Goal: Transaction & Acquisition: Subscribe to service/newsletter

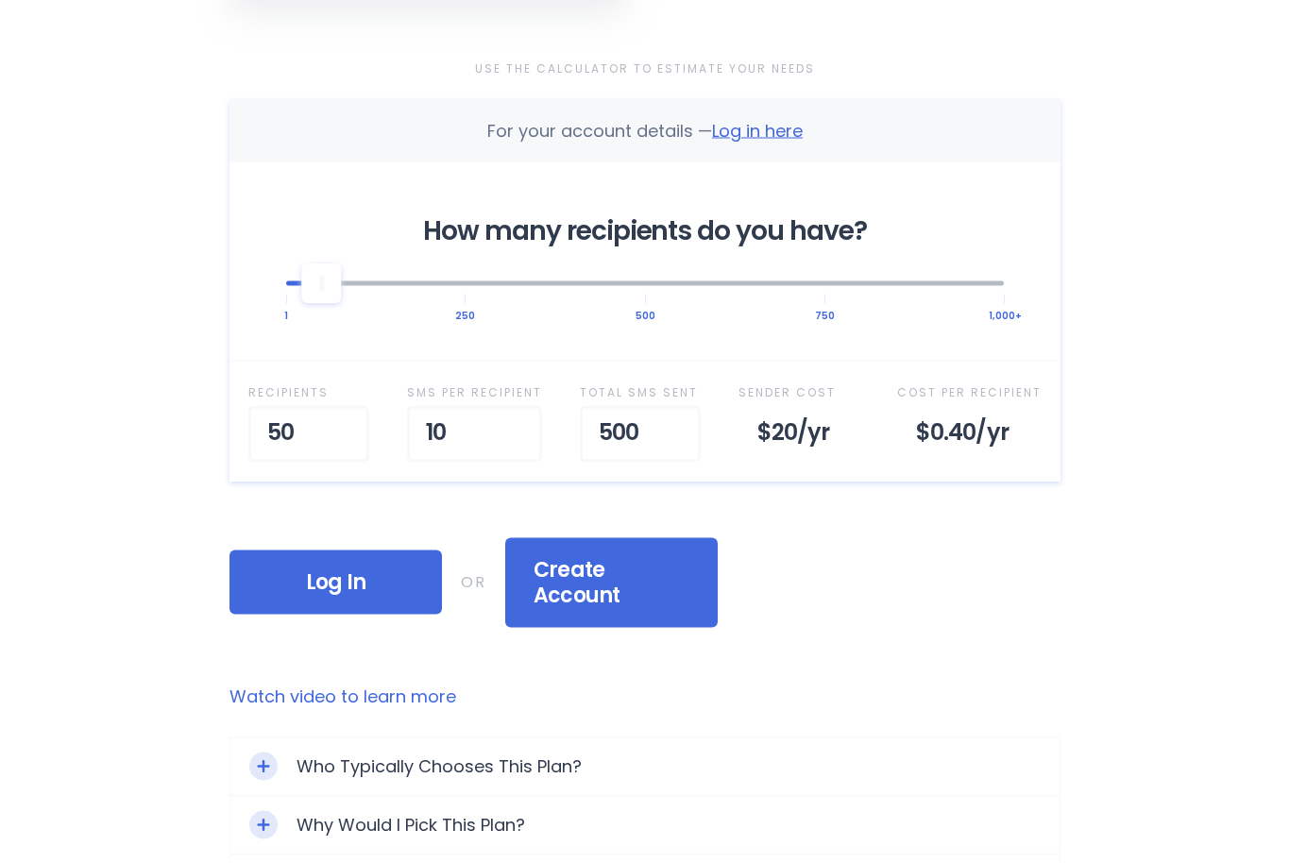
scroll to position [597, 0]
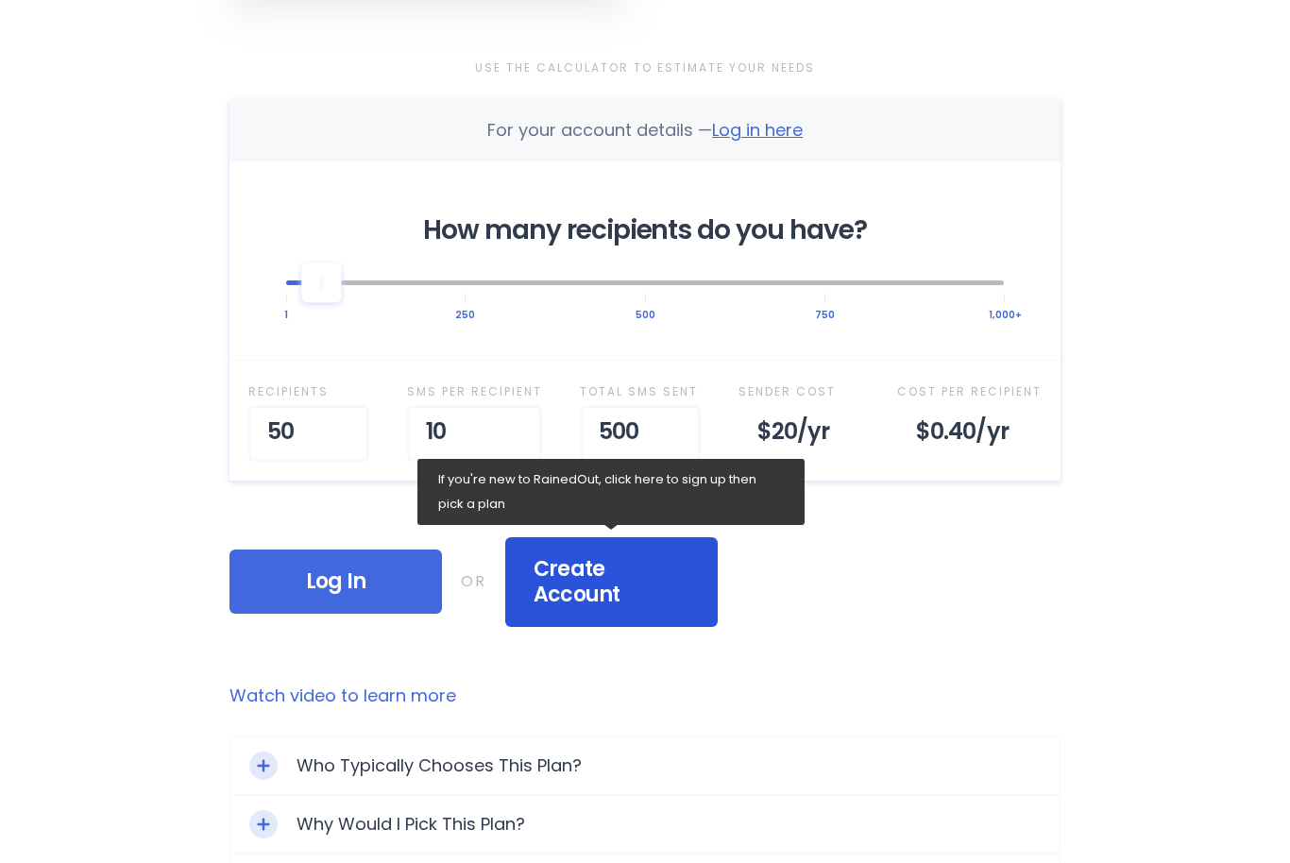
click at [565, 557] on span "Create Account" at bounding box center [612, 582] width 156 height 52
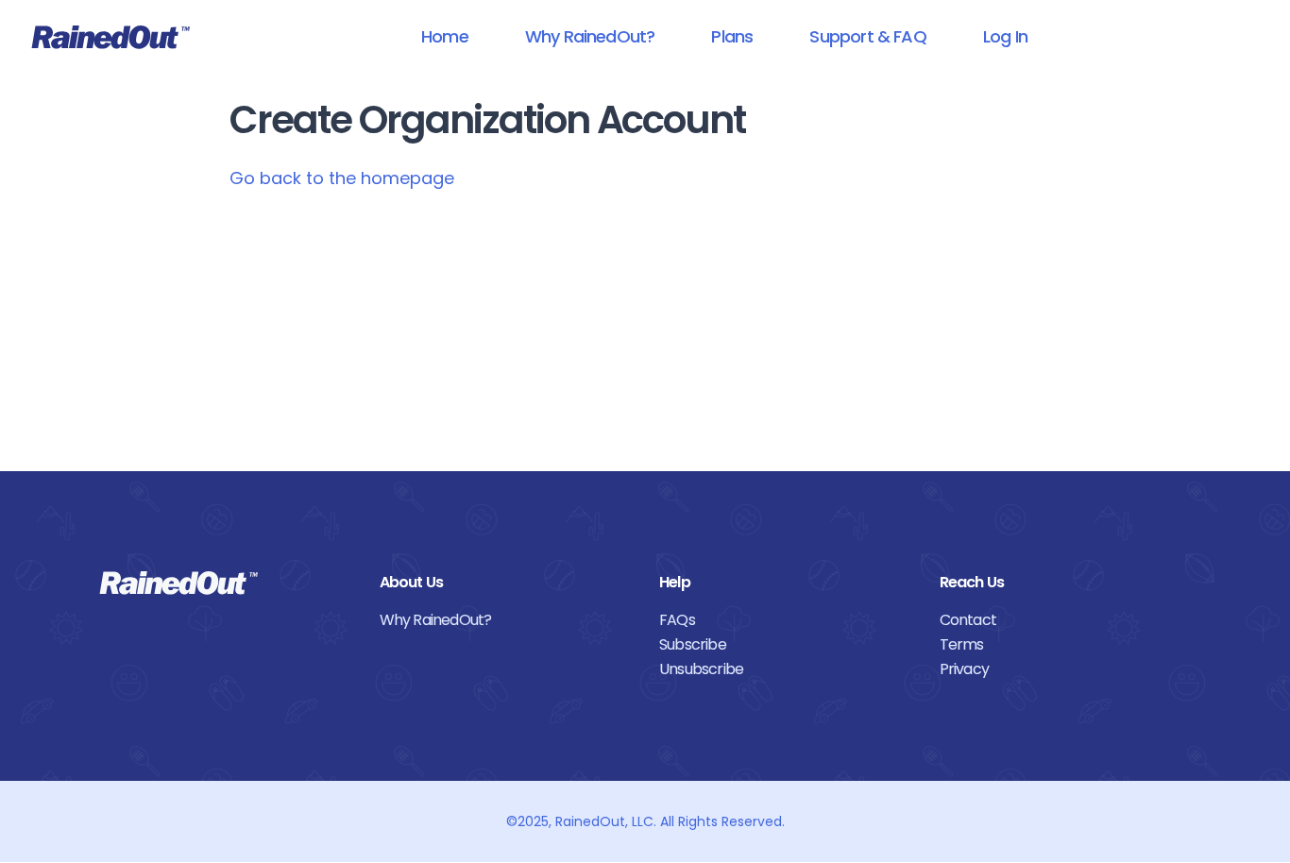
scroll to position [1, 0]
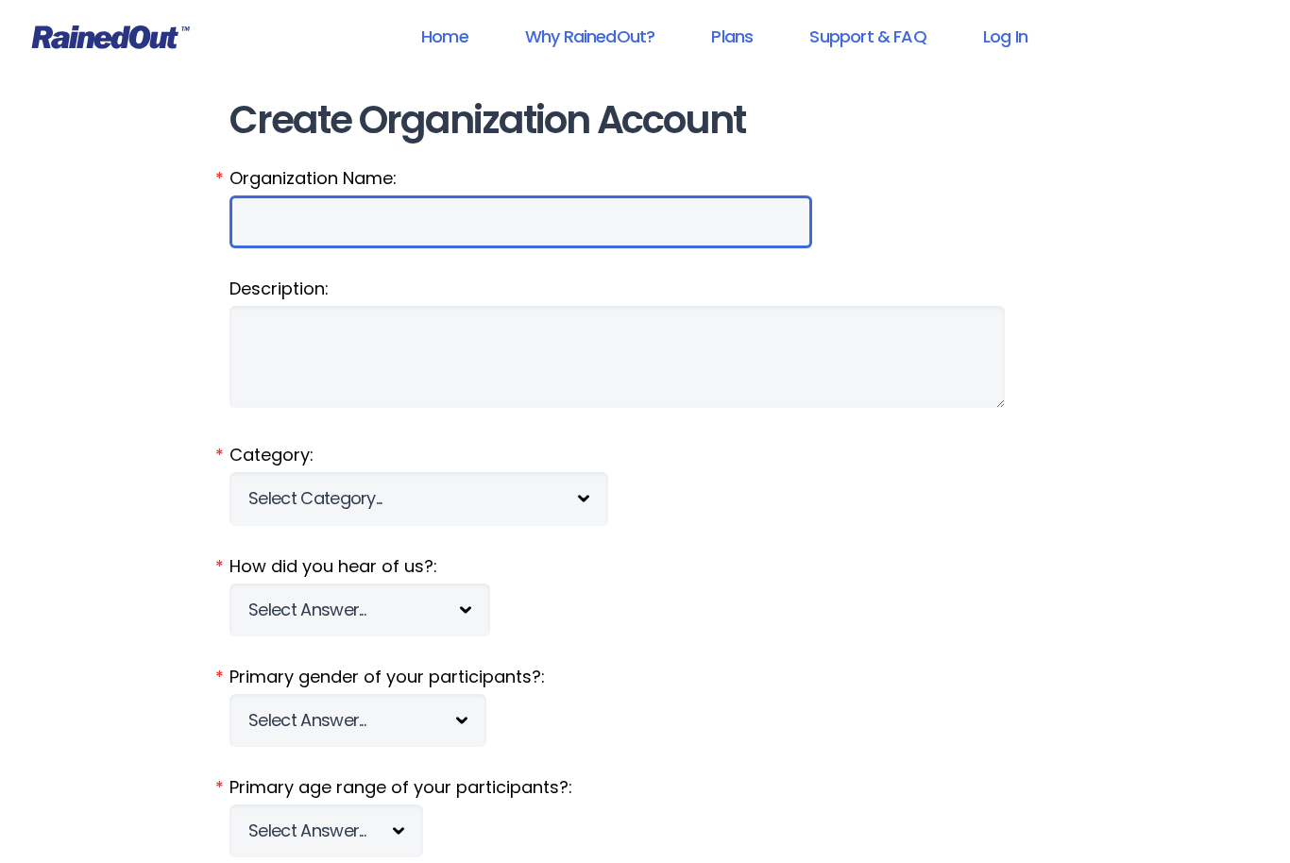
click at [282, 219] on input "Organization Name:" at bounding box center [521, 222] width 583 height 53
type input "Cornerstone Tutorial"
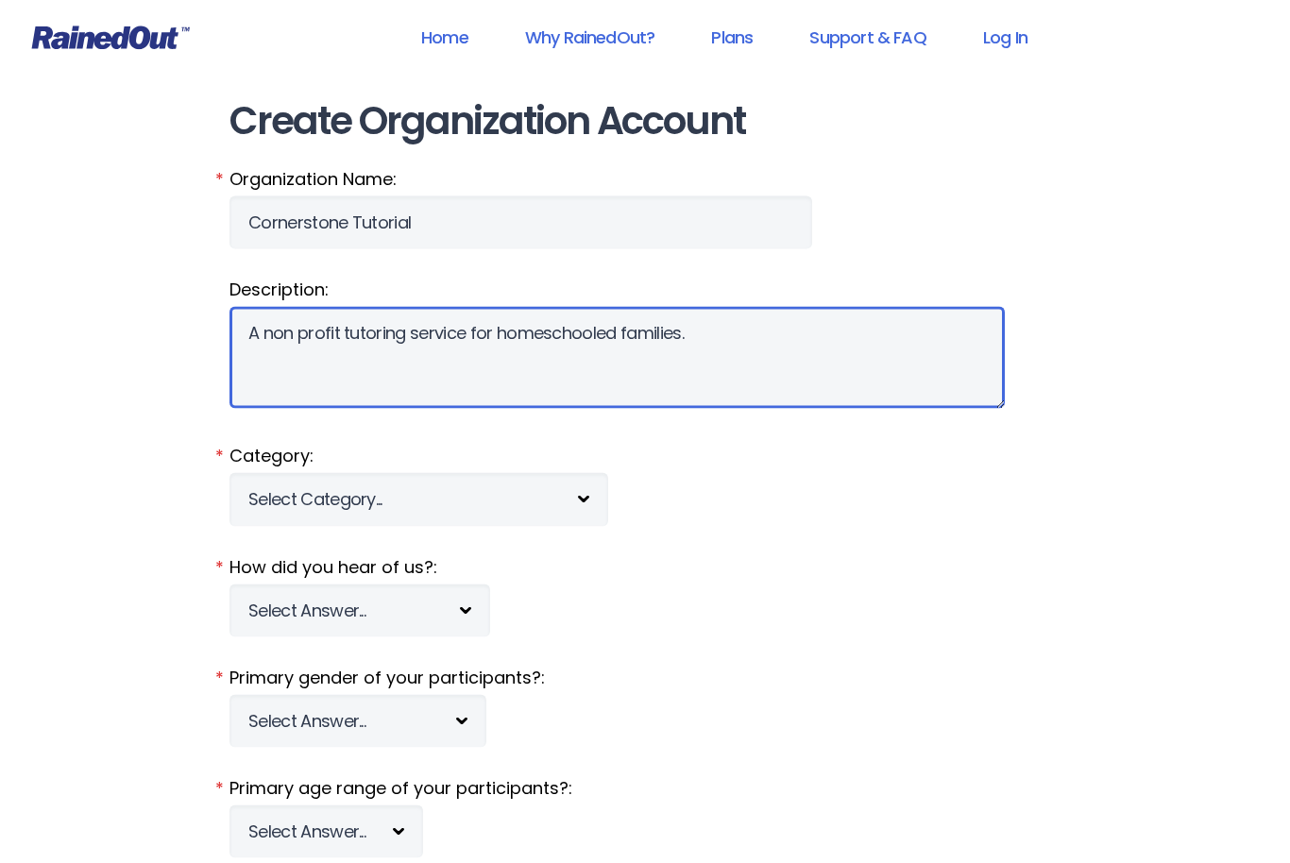
type textarea "A non profit tutoring service for homeschooled families."
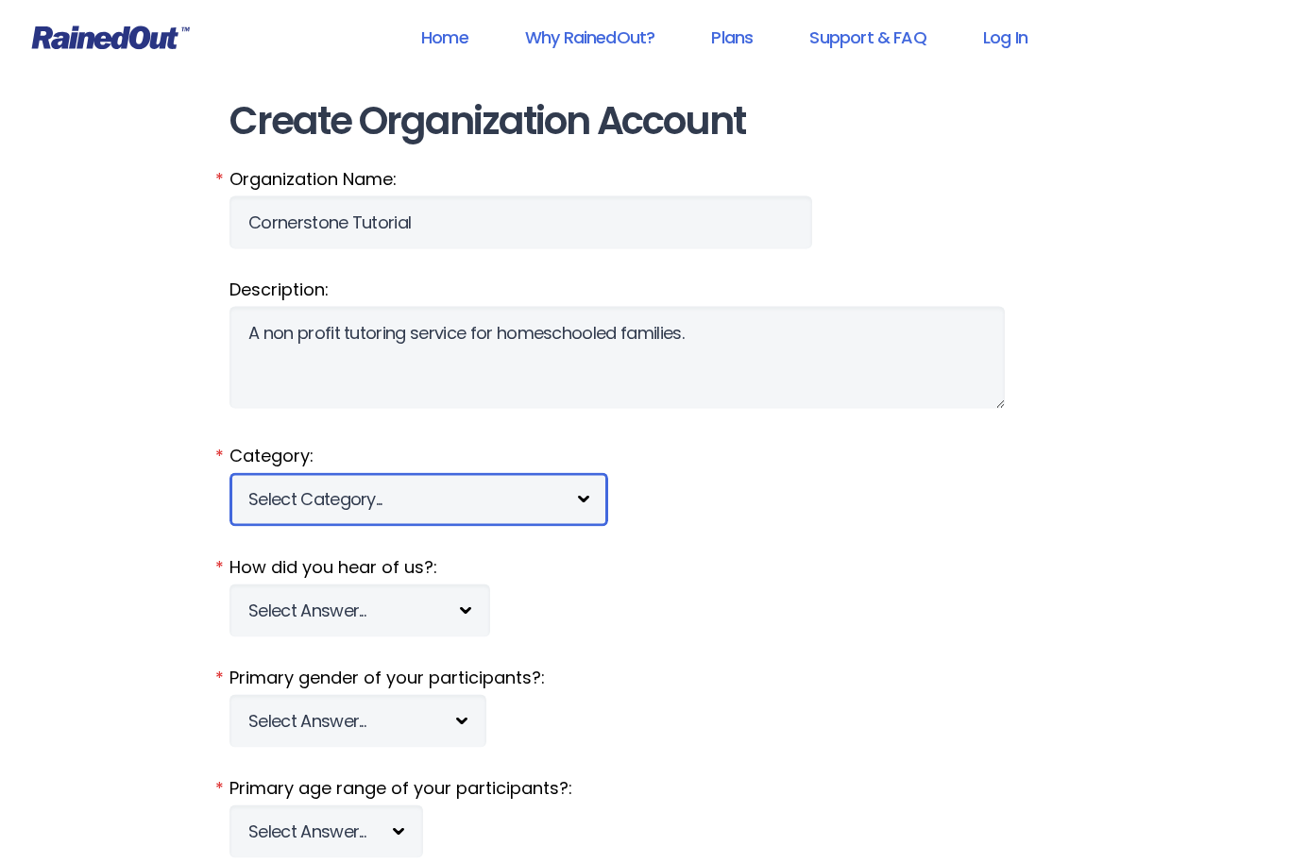
click at [551, 482] on select "Select Category... 5K Walk/Run Aerobics/Fitness ABCA AYF NSCAA Performance Moto…" at bounding box center [419, 499] width 379 height 53
select select "344"
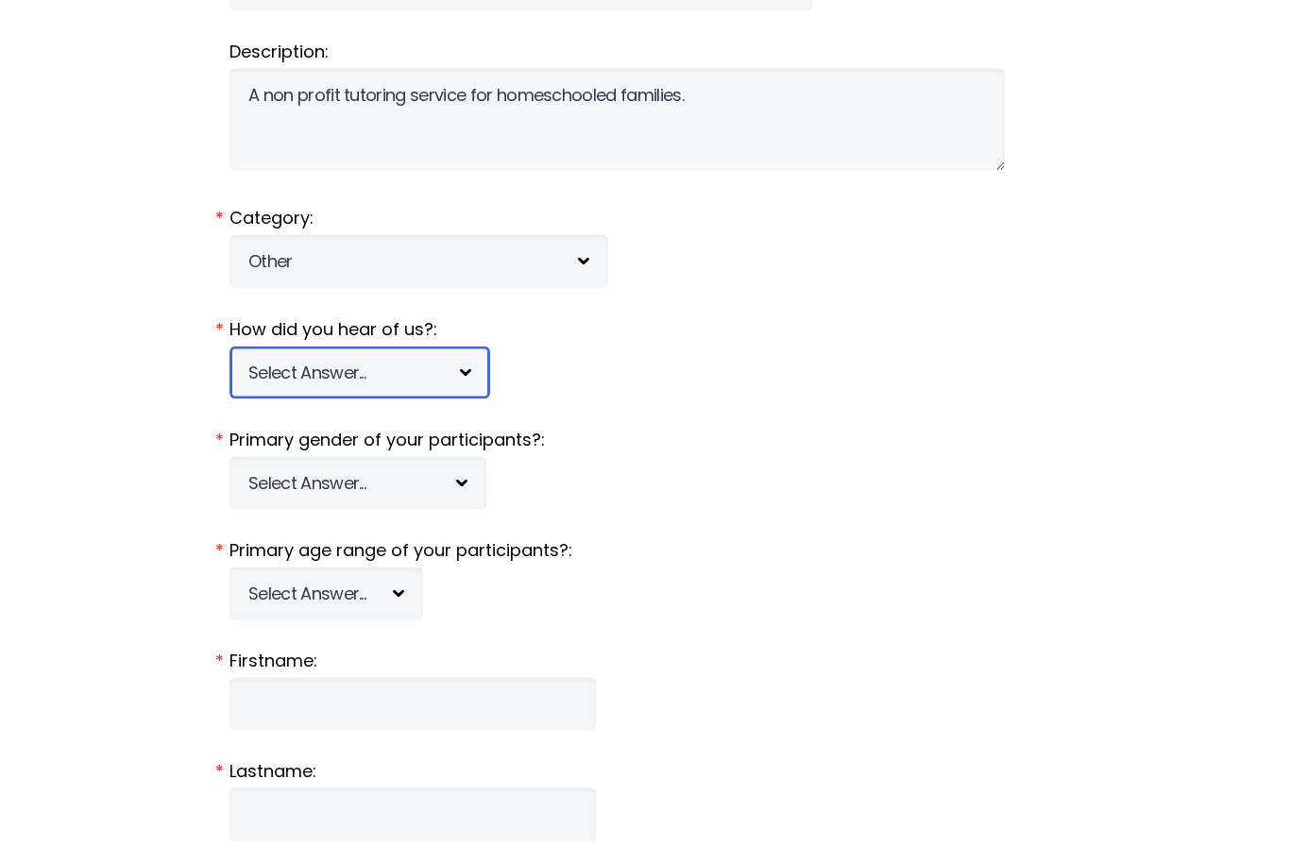
click at [471, 381] on select "Select Answer... Tournament Facebook/Social Media Referral Web Search Other" at bounding box center [360, 373] width 261 height 53
select select "5"
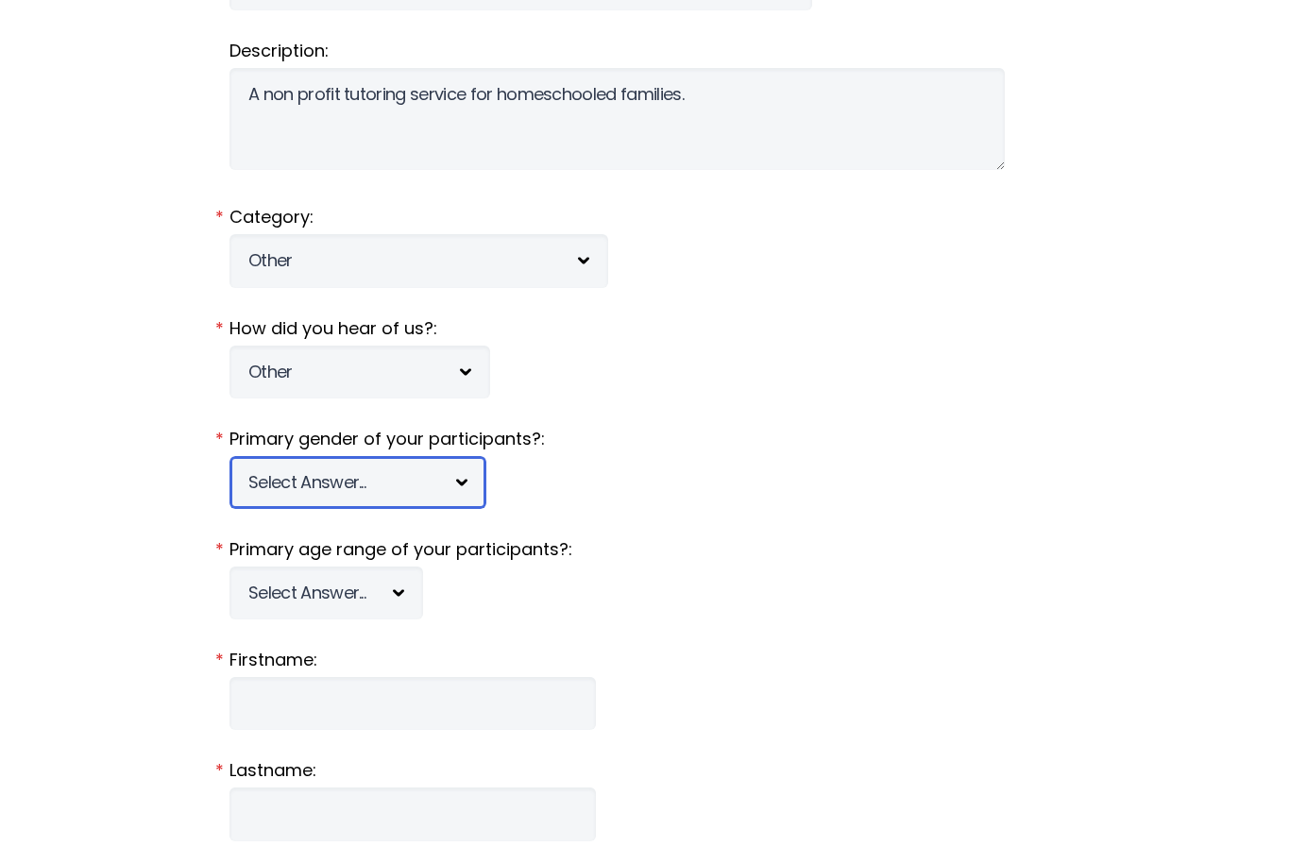
click at [402, 478] on select "Select Answer... [DEMOGRAPHIC_DATA] [DEMOGRAPHIC_DATA] Co-ed" at bounding box center [358, 482] width 257 height 53
select select "c"
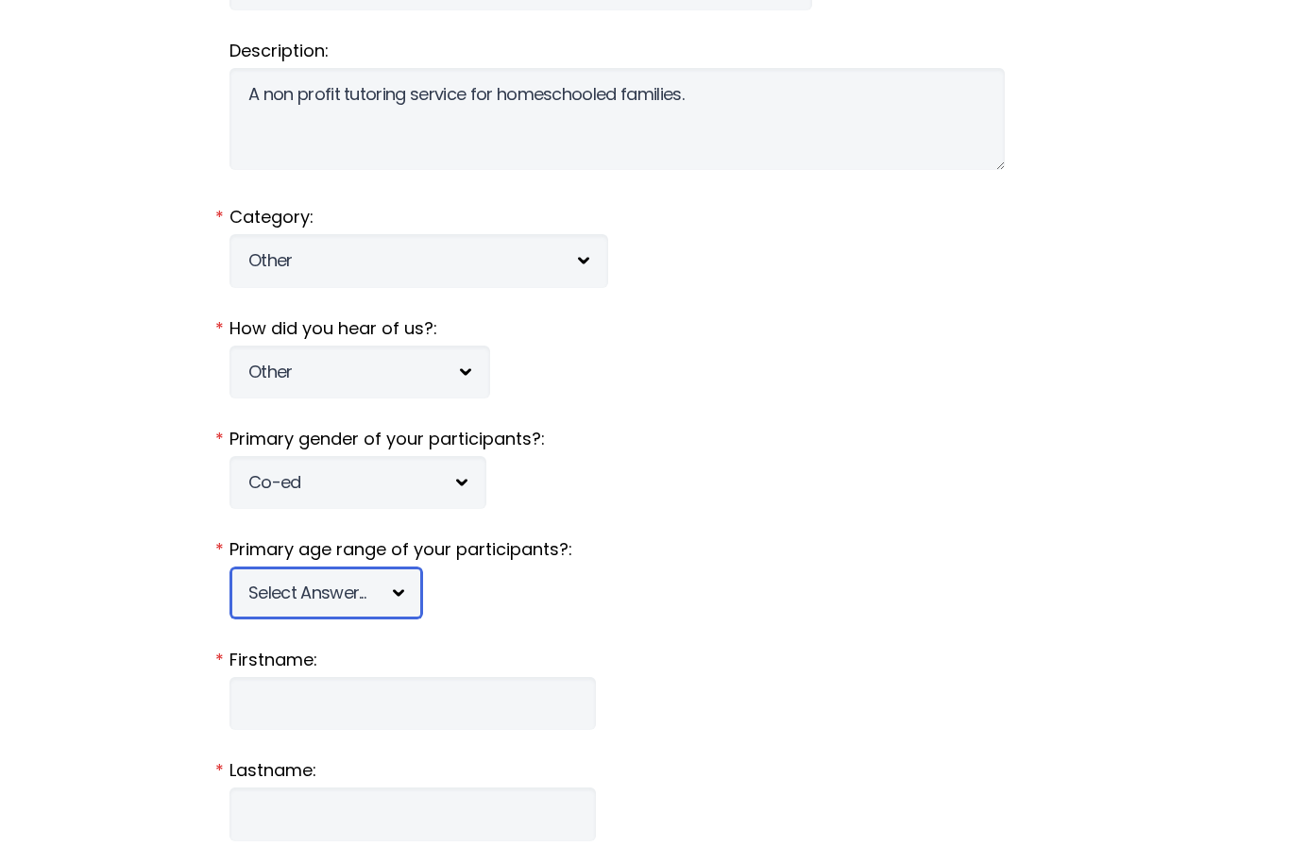
click at [388, 592] on select "Select Answer... Under 5 6-7 8-9 [PHONE_NUMBER] [PHONE_NUMBER] 18-20 21+ Mixed" at bounding box center [327, 593] width 194 height 53
select select "mixed"
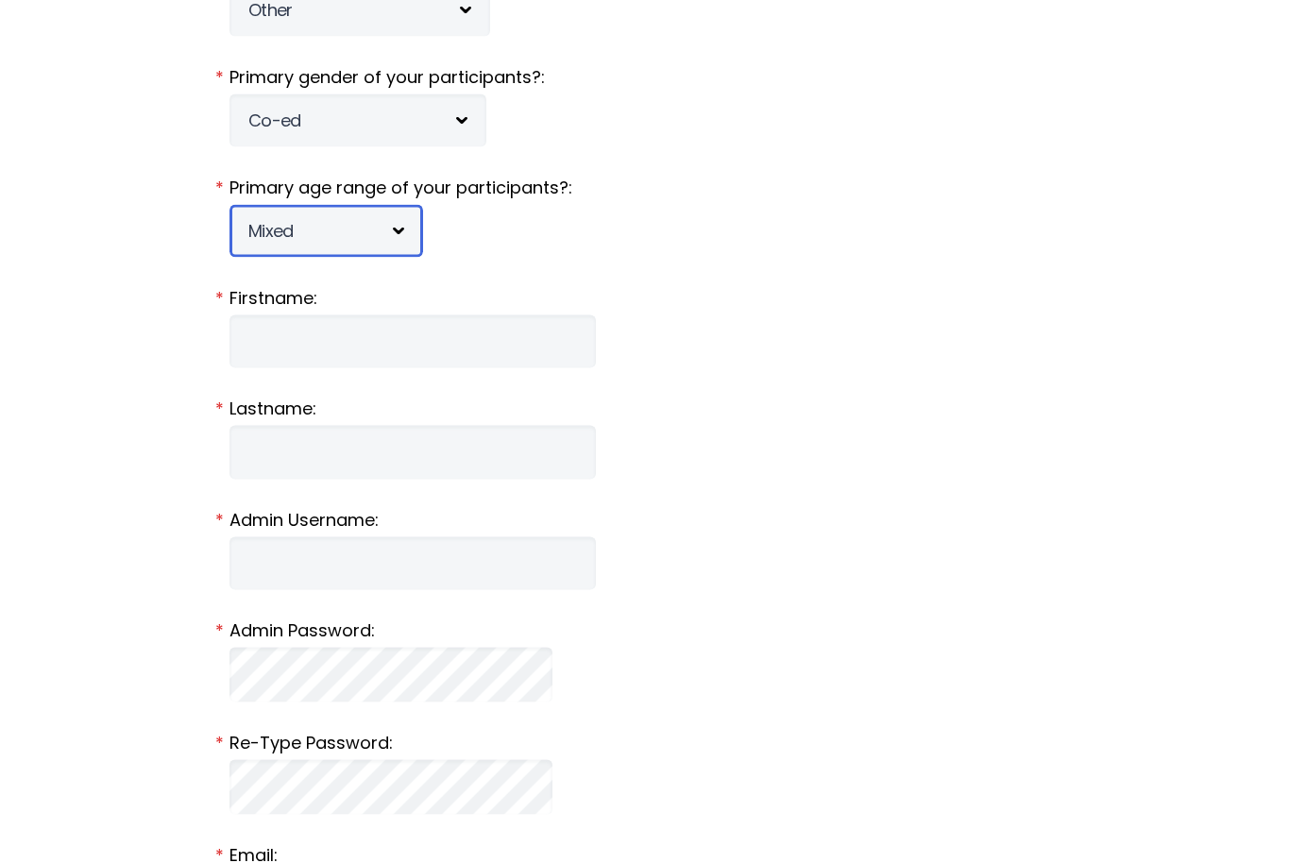
scroll to position [602, 0]
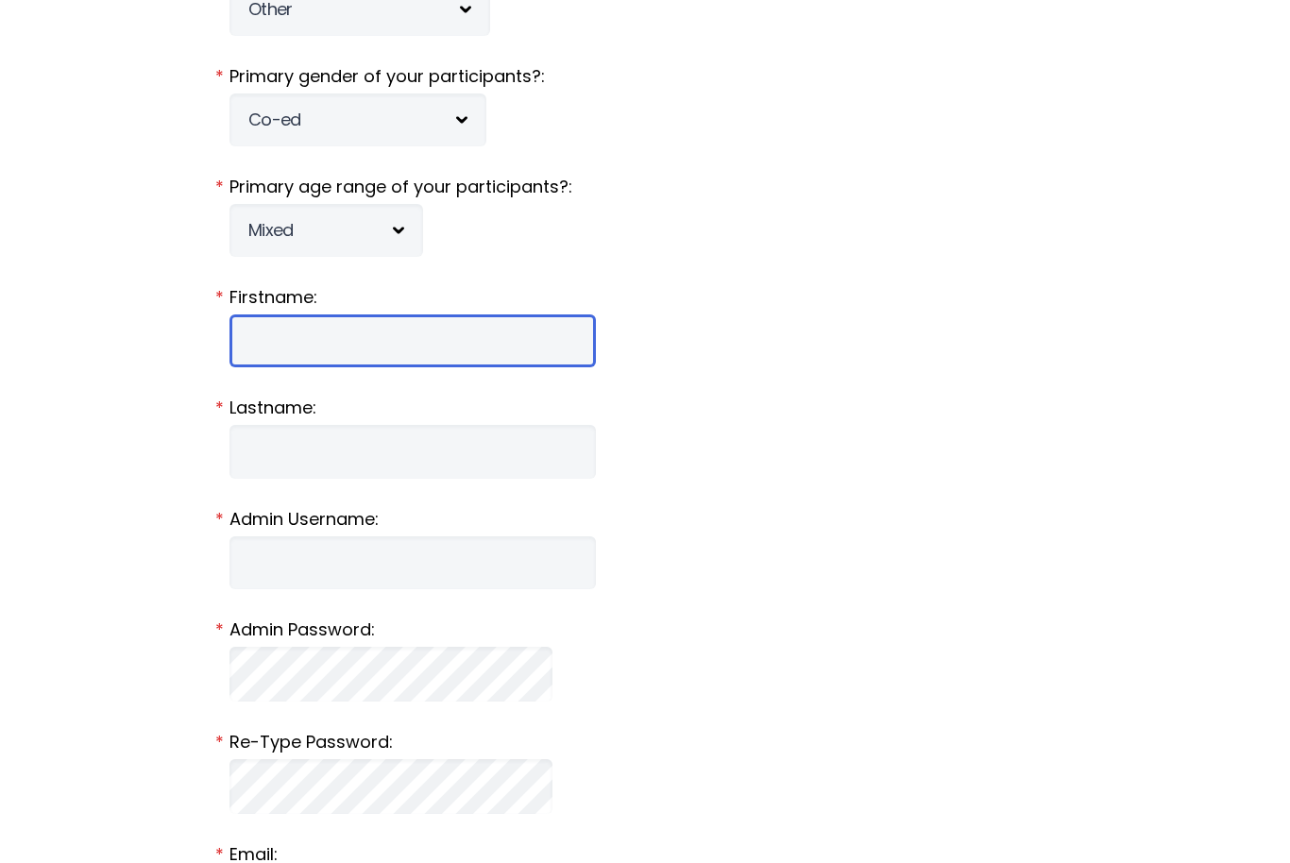
click at [421, 351] on input "Firstname:" at bounding box center [413, 341] width 367 height 53
type input "[PERSON_NAME]"
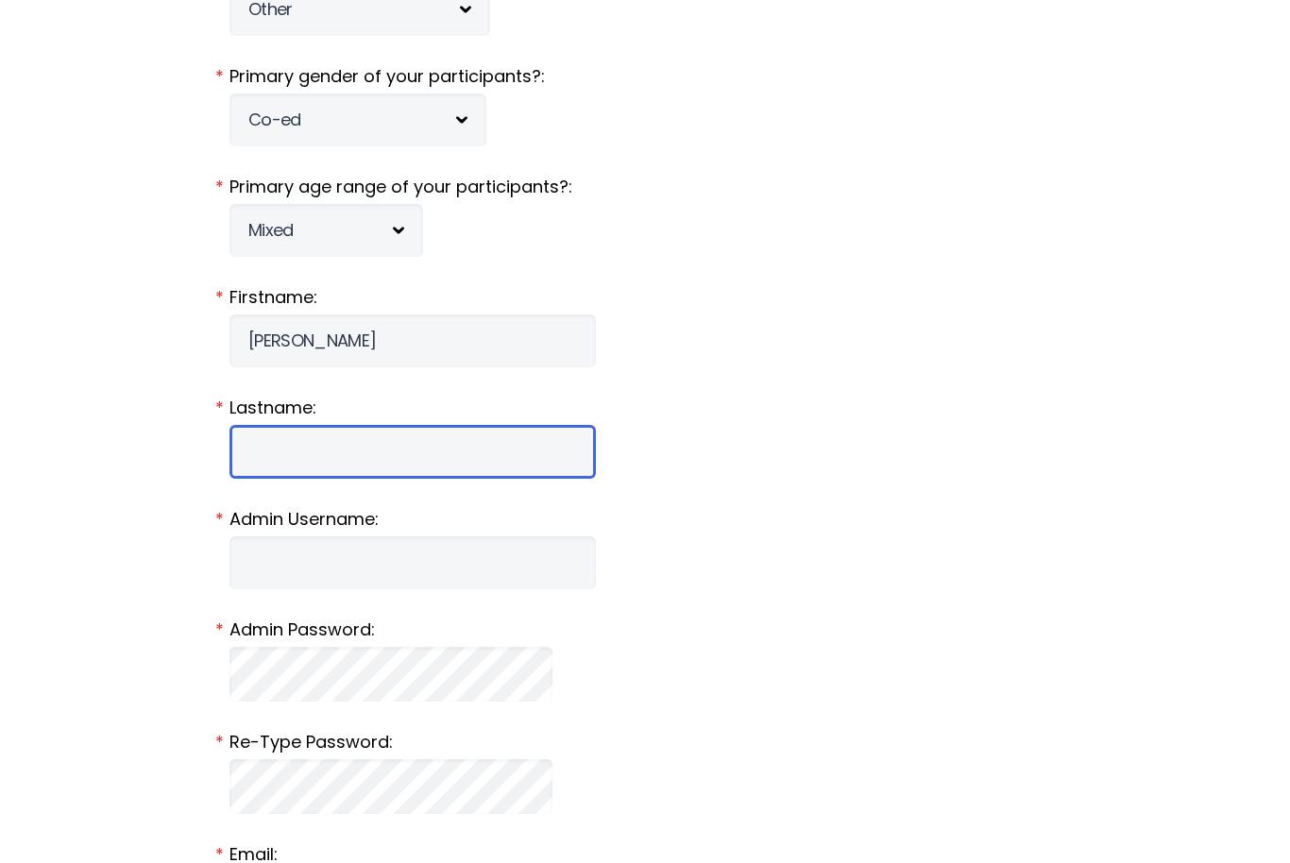
click at [447, 445] on input "Lastname:" at bounding box center [413, 451] width 367 height 53
type input "[PERSON_NAME]"
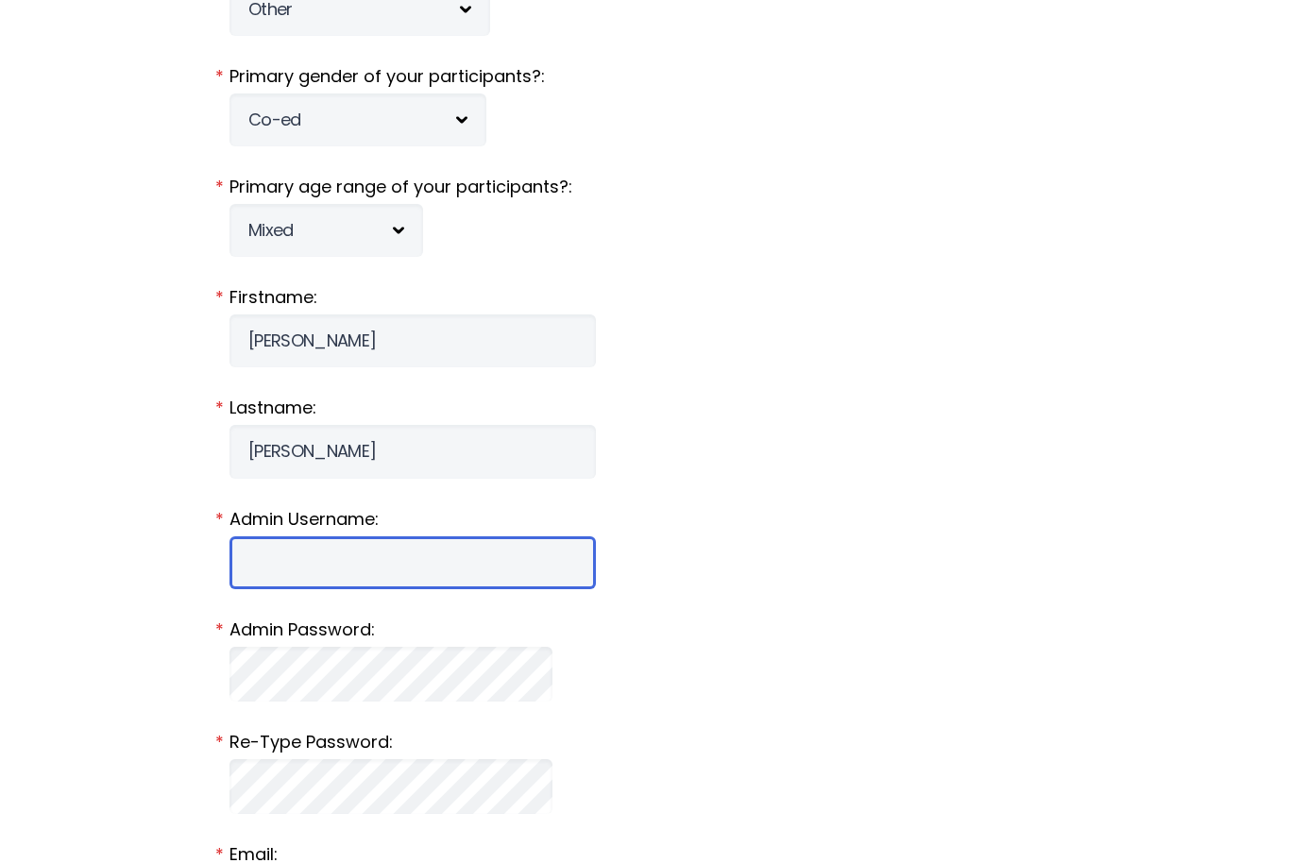
click at [362, 560] on input "Admin Username:" at bounding box center [413, 563] width 367 height 53
click at [253, 565] on input "Secretary" at bounding box center [413, 563] width 367 height 53
type input "Cornerstone.Secretary"
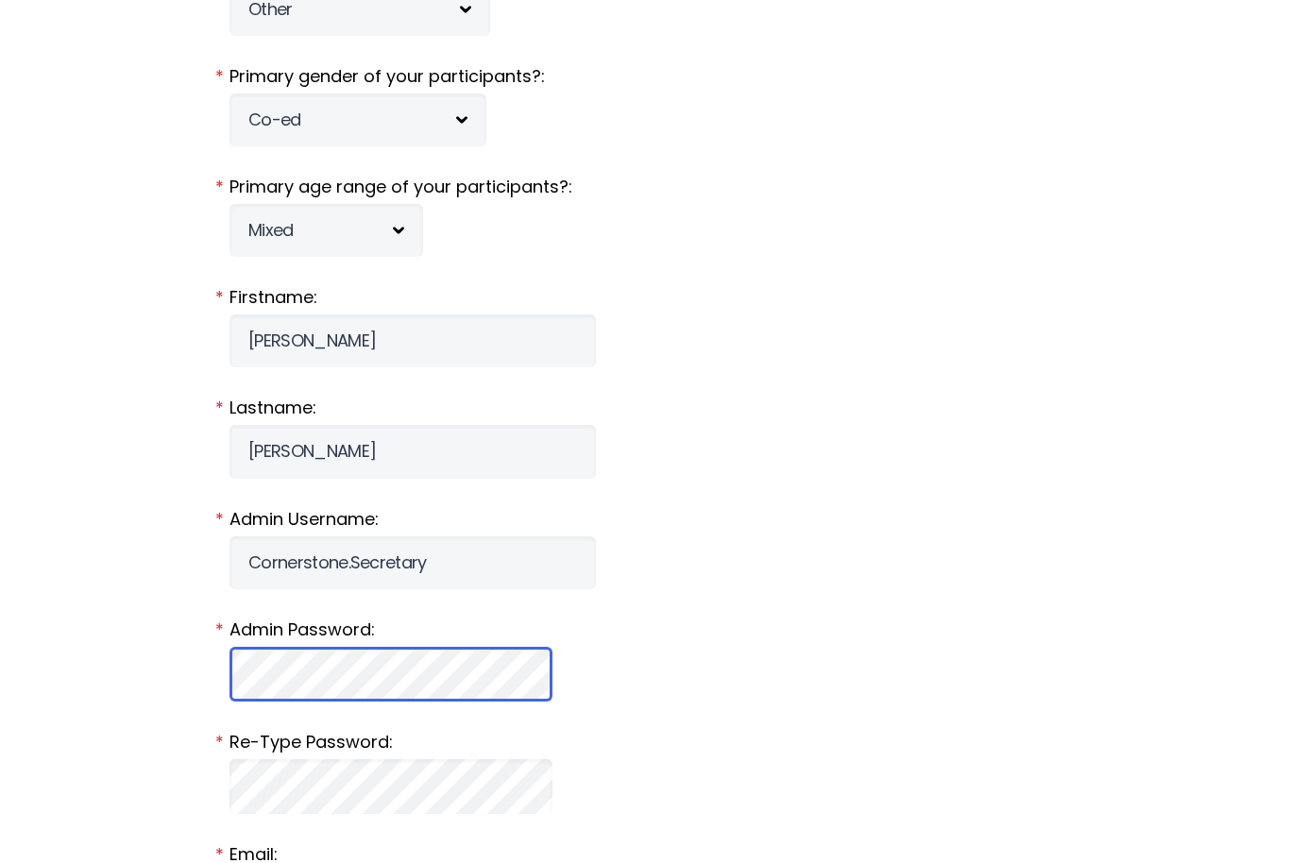
scroll to position [671, 0]
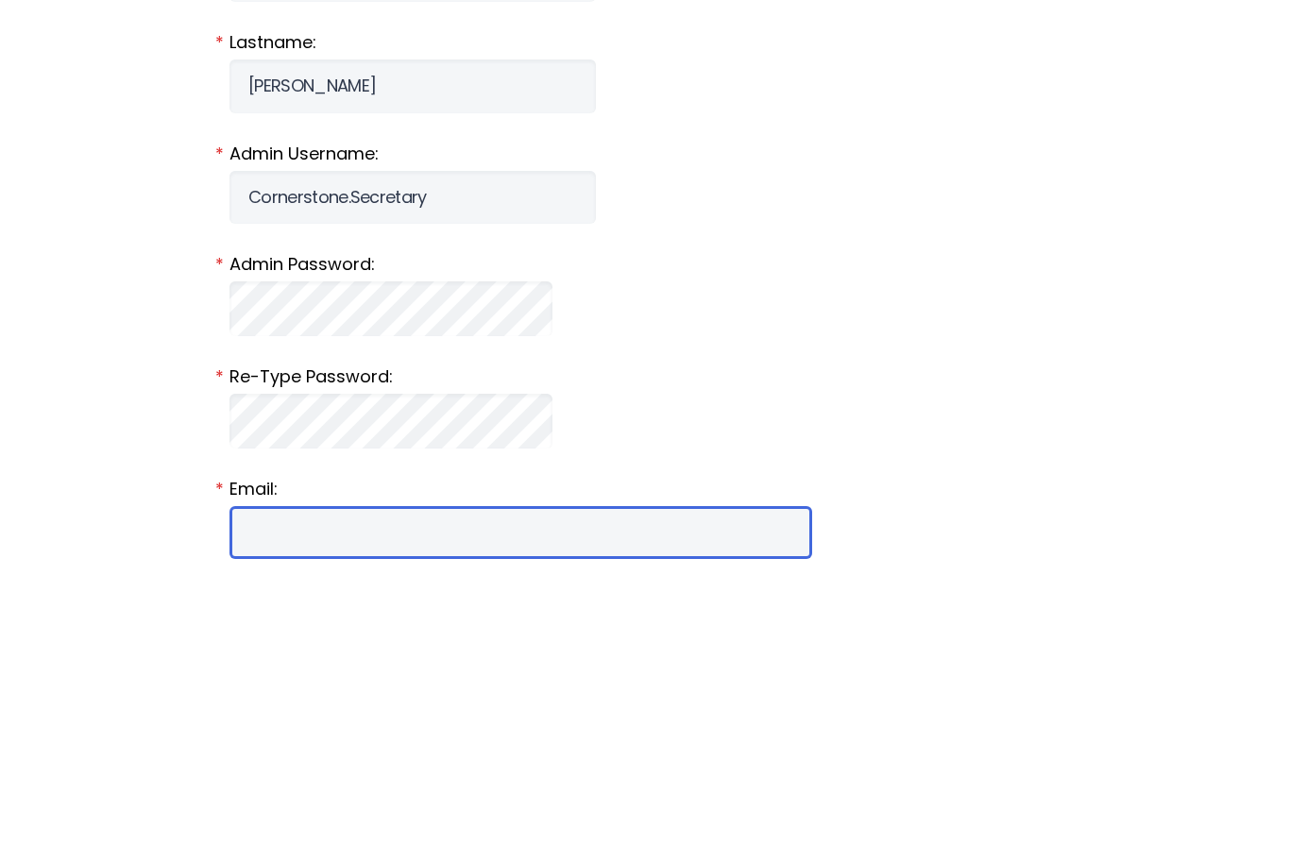
click at [388, 803] on input "Email:" at bounding box center [521, 829] width 583 height 53
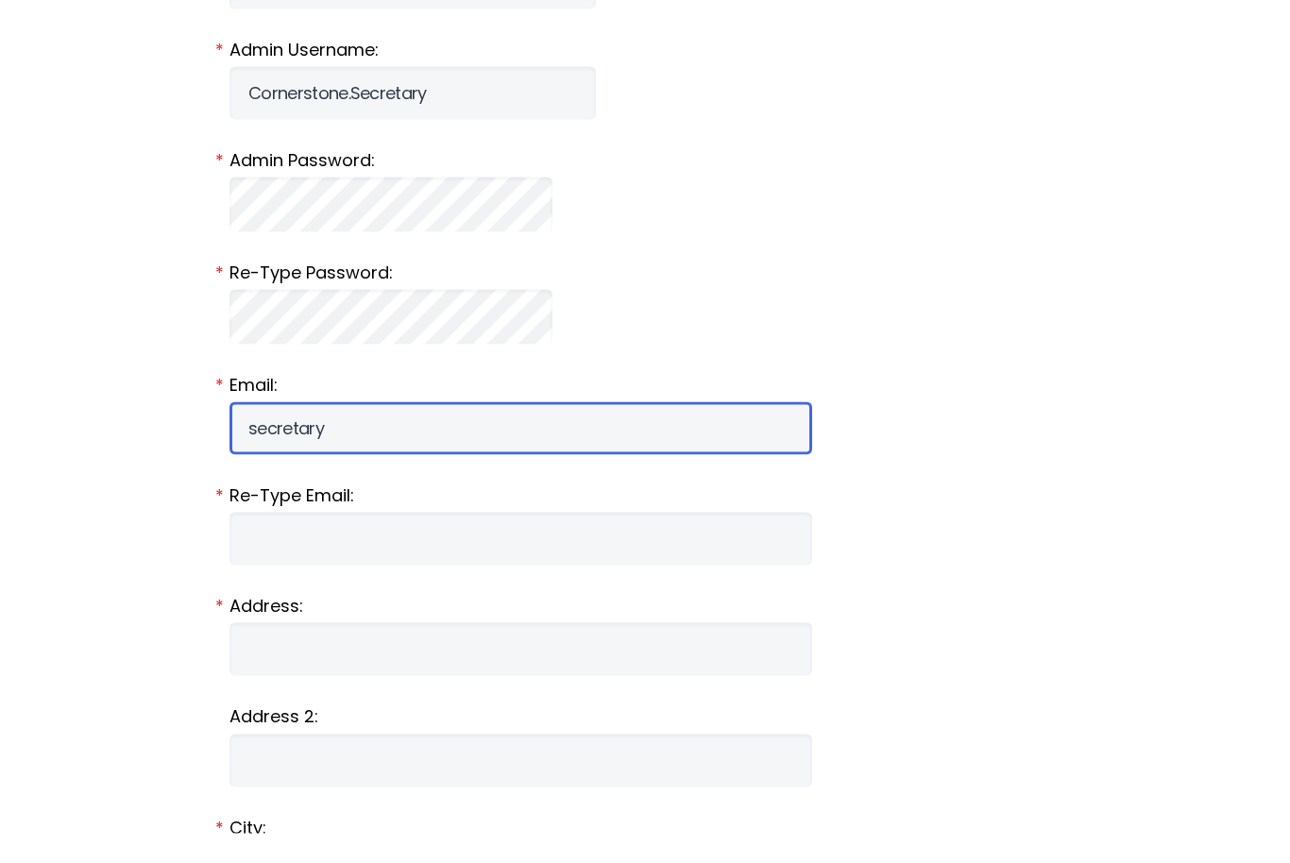
scroll to position [1071, 0]
type input "[EMAIL_ADDRESS][DOMAIN_NAME]"
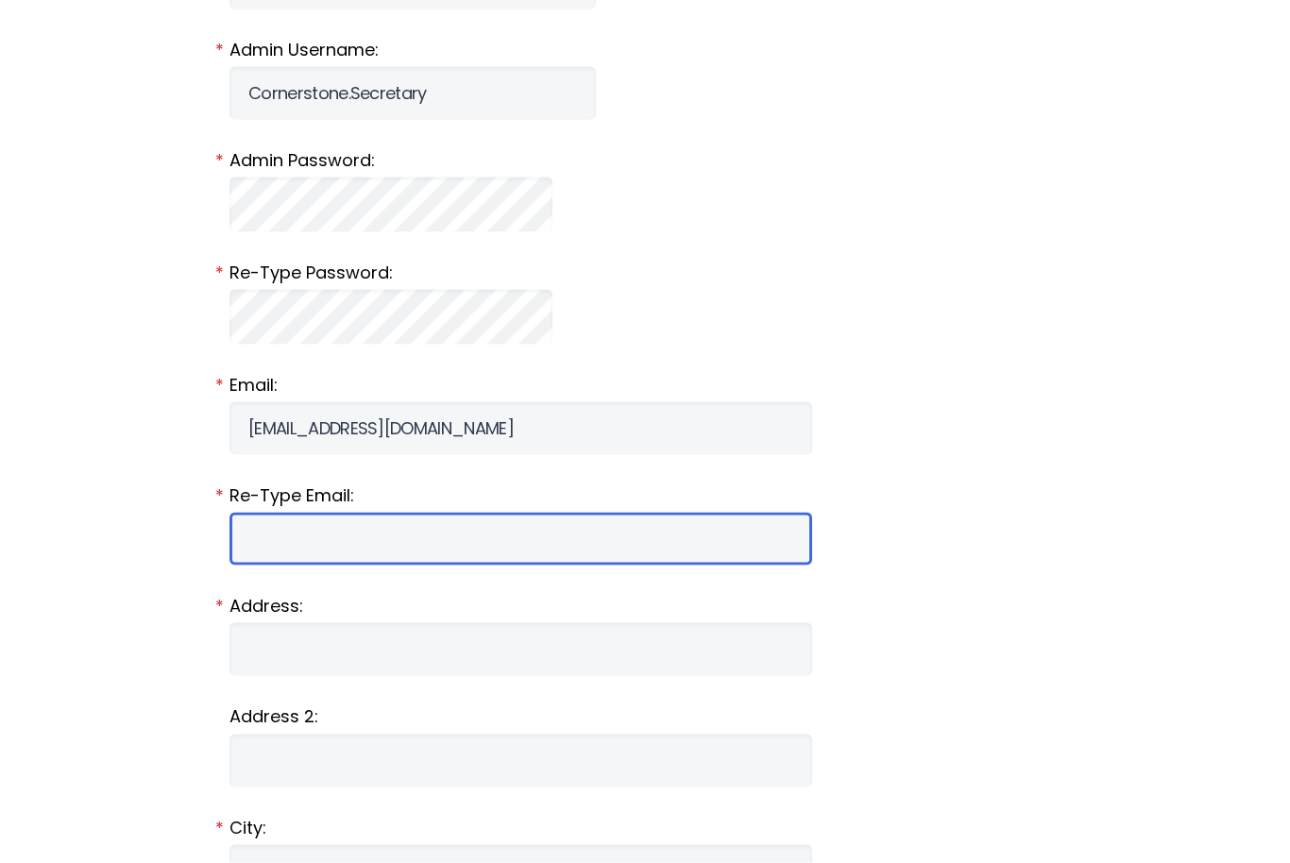
click at [362, 538] on input "Email:" at bounding box center [521, 539] width 583 height 53
click at [333, 548] on input "Email:" at bounding box center [521, 539] width 583 height 53
click at [270, 546] on input "Email:" at bounding box center [521, 539] width 583 height 53
paste input "[EMAIL_ADDRESS][DOMAIN_NAME]"
type input "[EMAIL_ADDRESS][DOMAIN_NAME]"
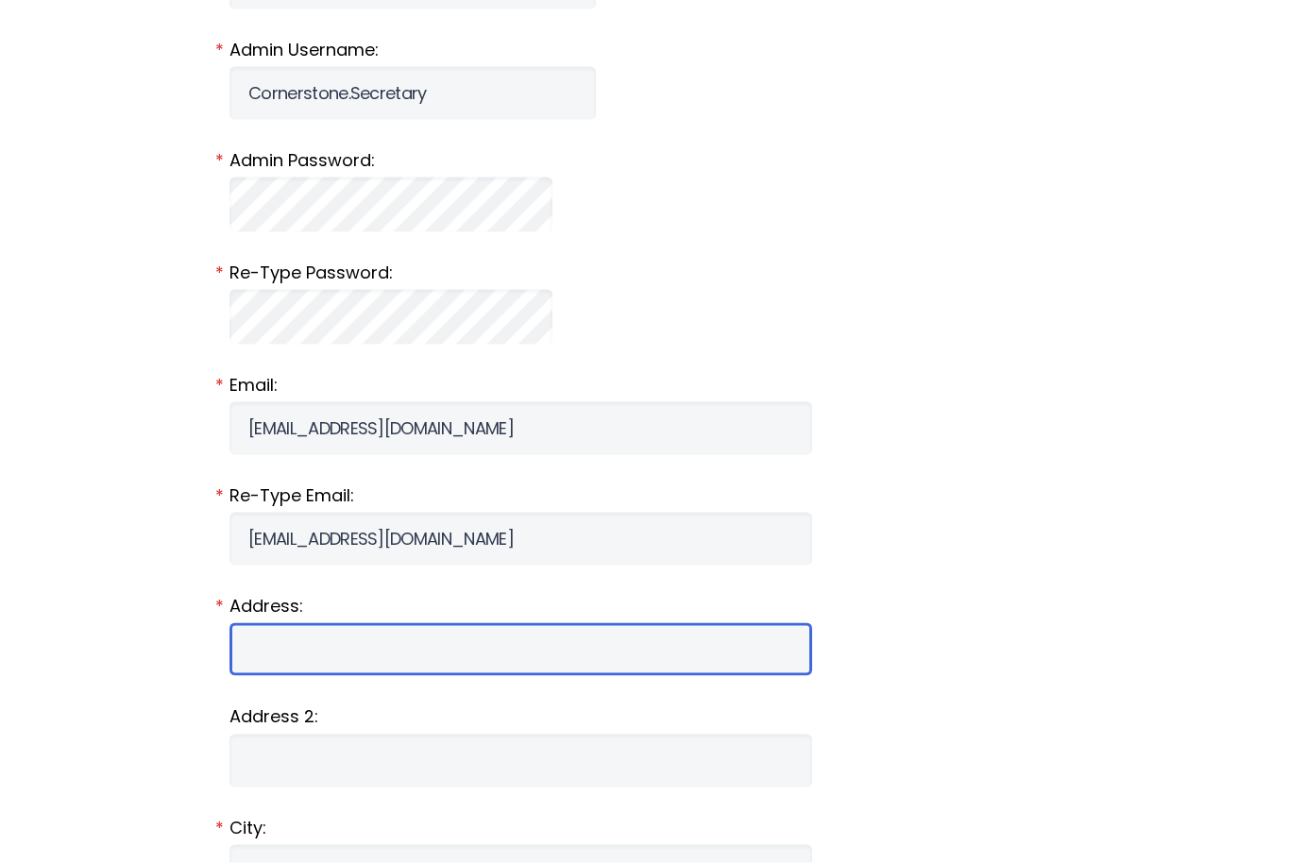
click at [388, 652] on input "Address:" at bounding box center [521, 650] width 583 height 53
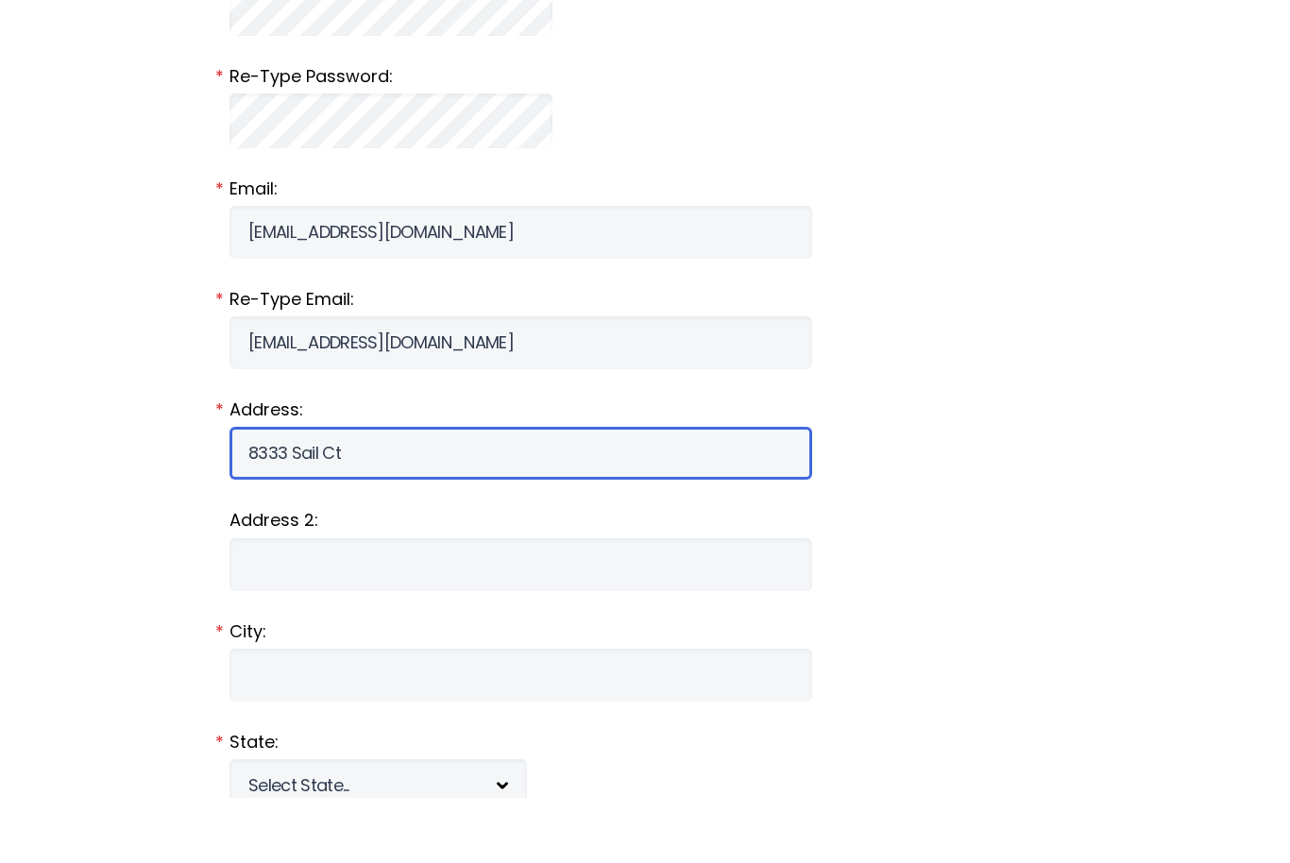
scroll to position [1248, 0]
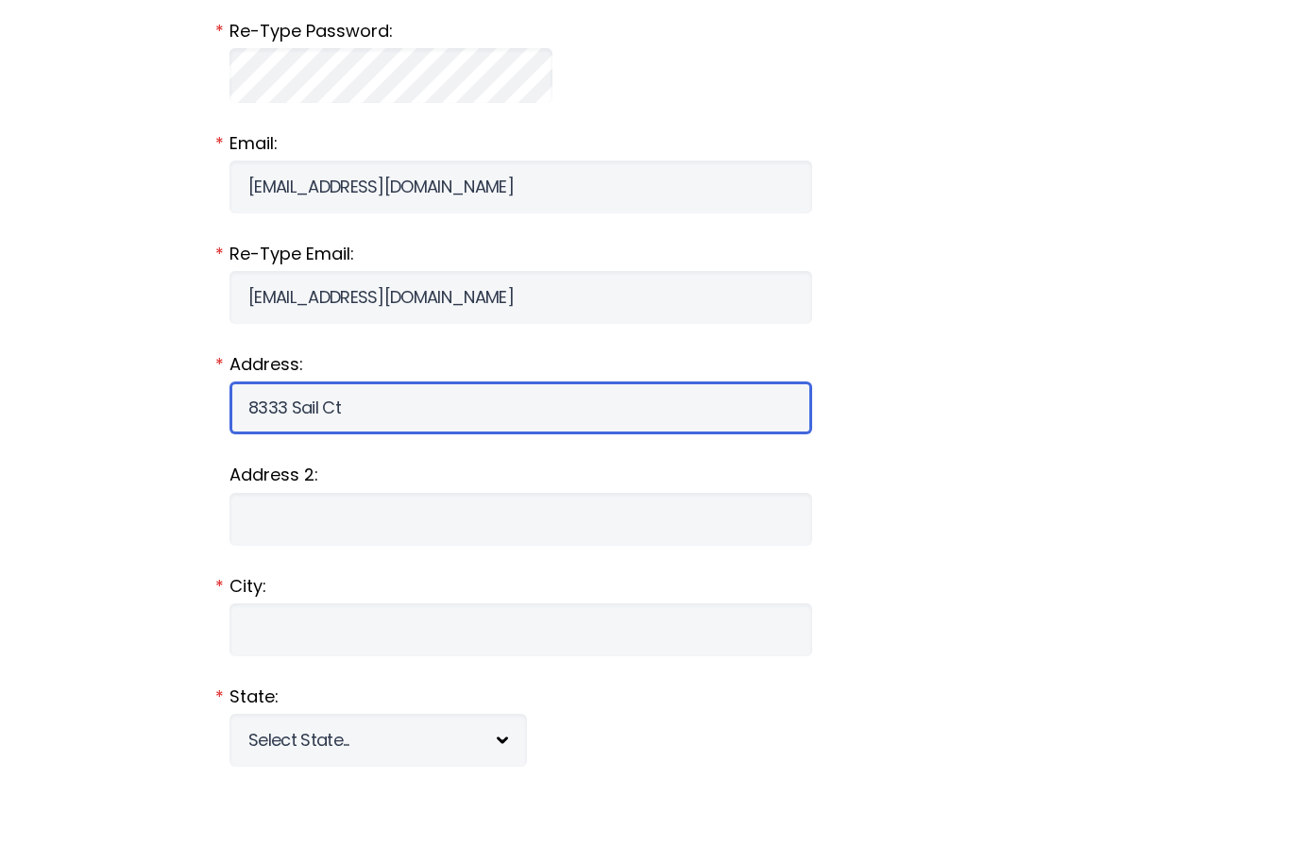
type input "8333 Sail Ct"
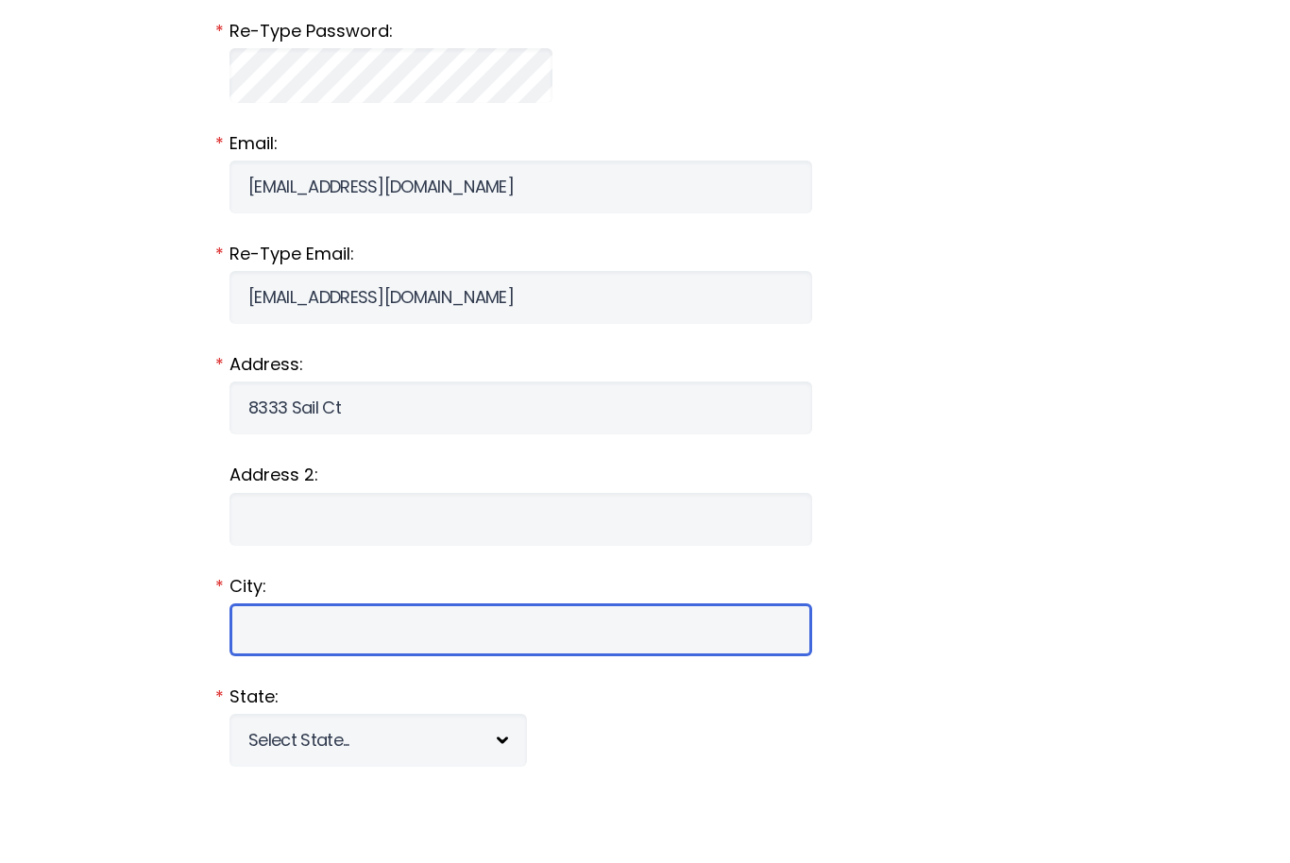
click at [504, 669] on input "City:" at bounding box center [521, 695] width 583 height 53
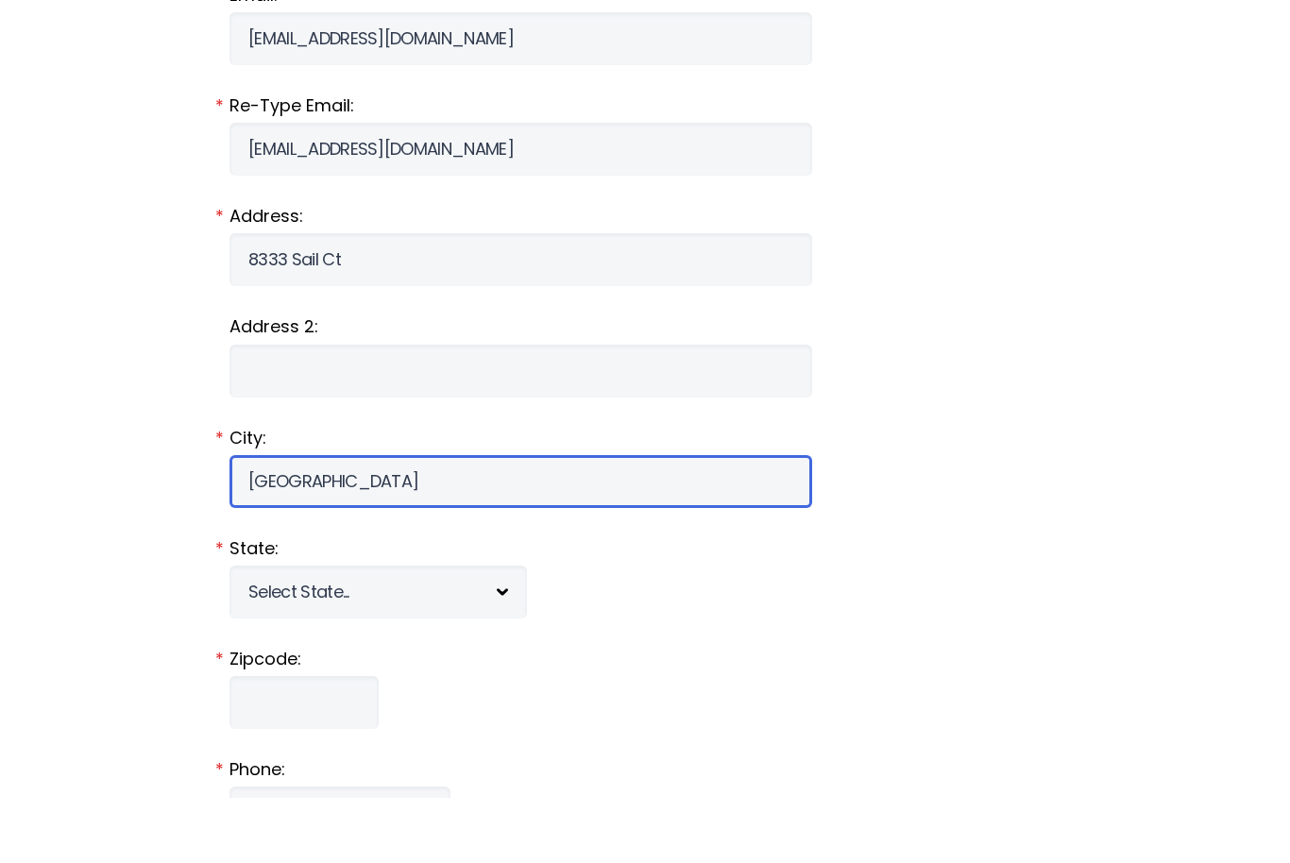
scroll to position [1406, 0]
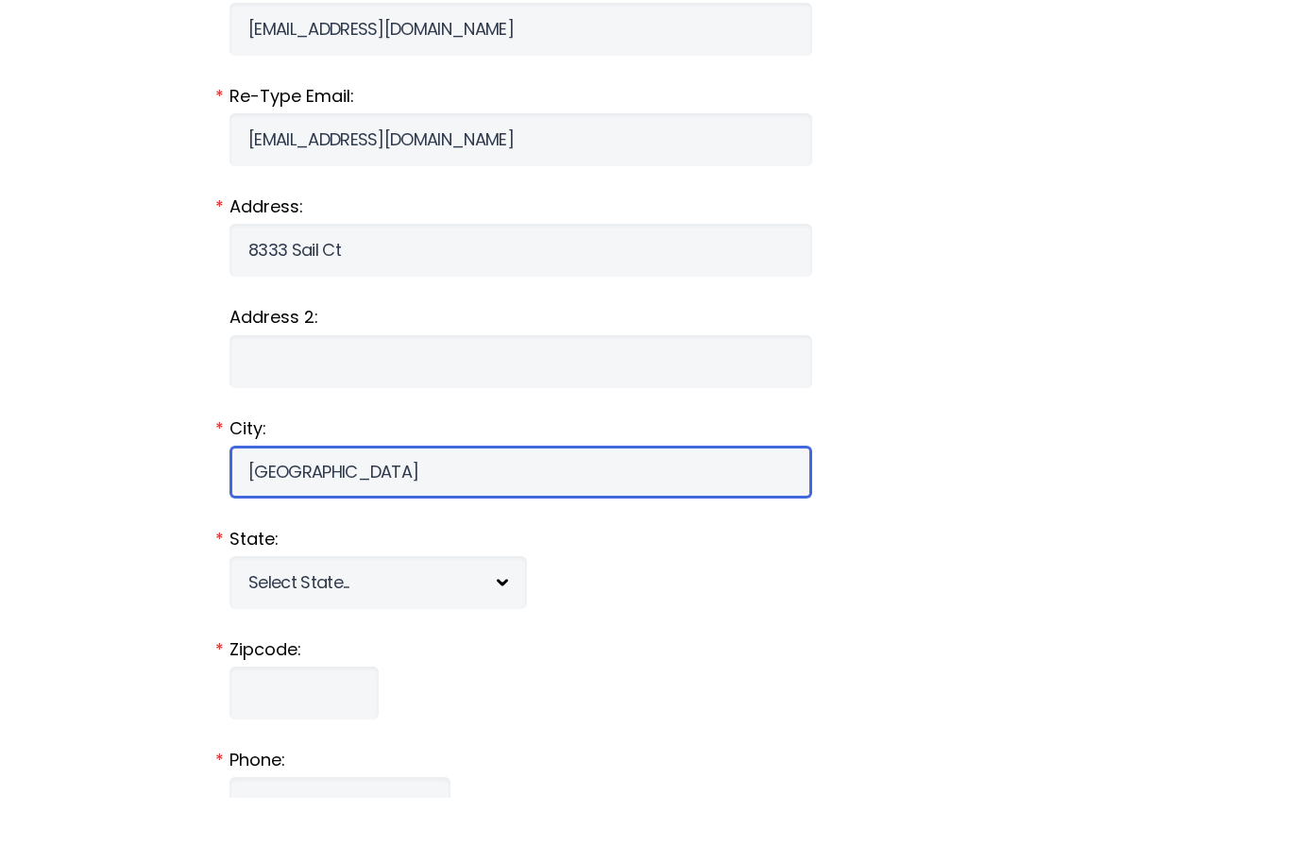
type input "[GEOGRAPHIC_DATA]"
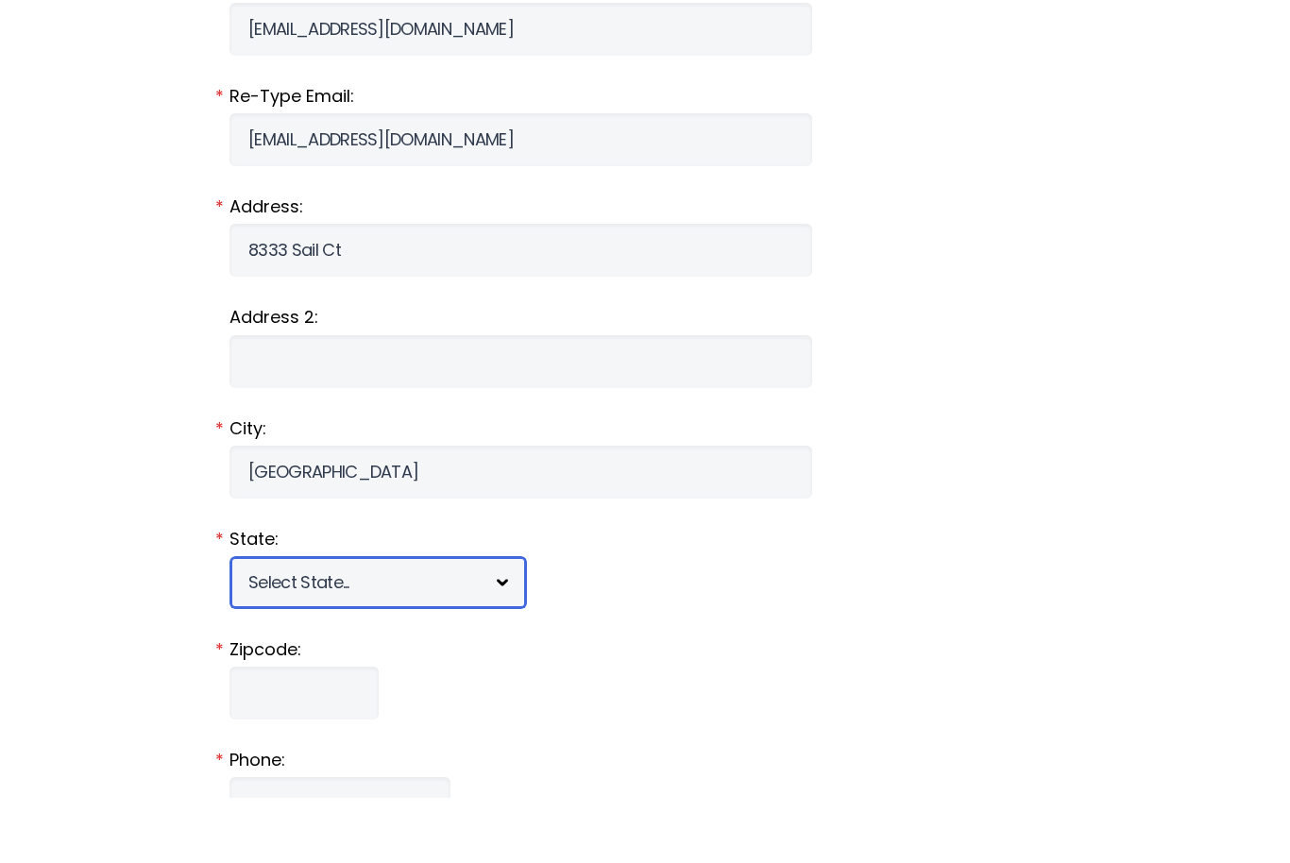
click at [403, 622] on select "Select State... [US_STATE] [US_STATE] [US_STATE] [US_STATE] [US_STATE] [US_STAT…" at bounding box center [379, 648] width 298 height 53
select select "MD"
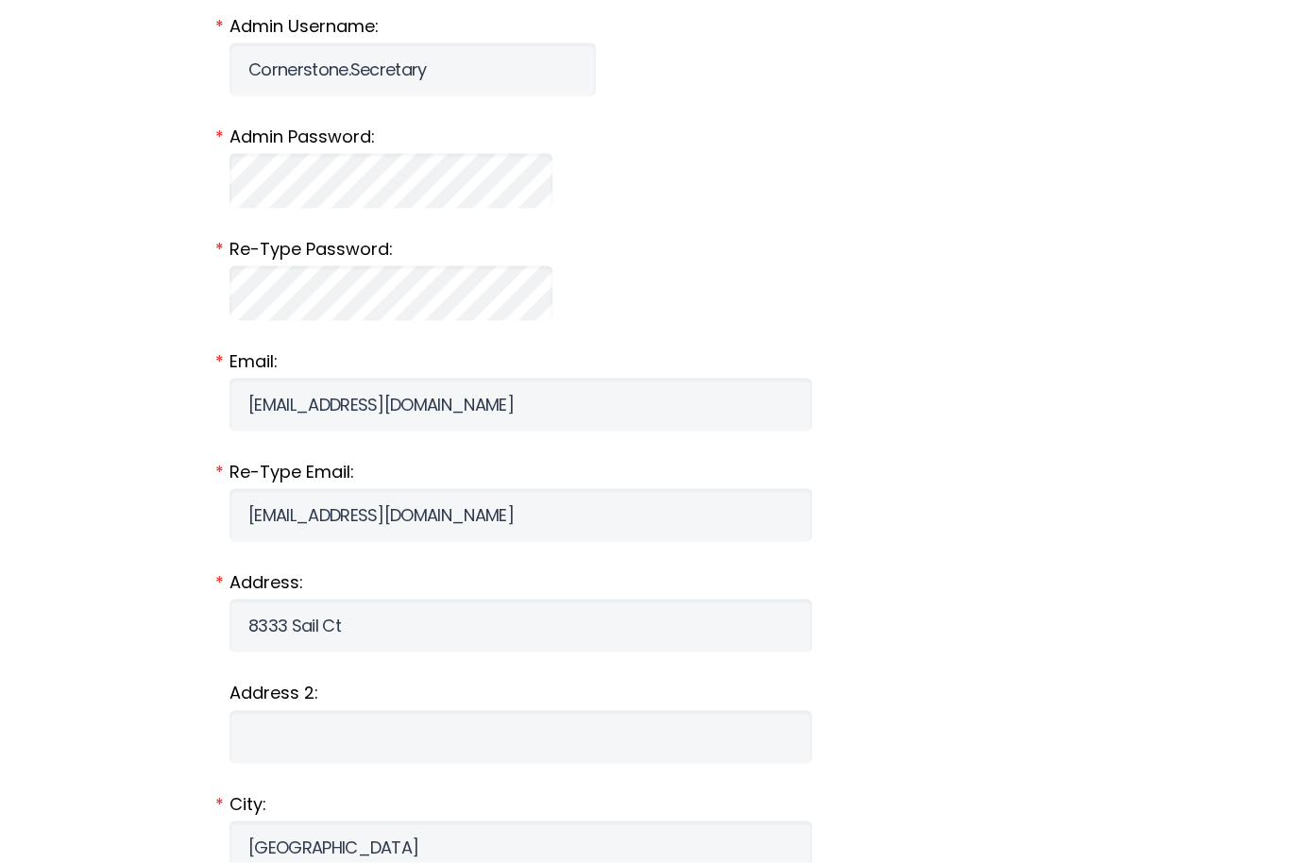
scroll to position [1091, 0]
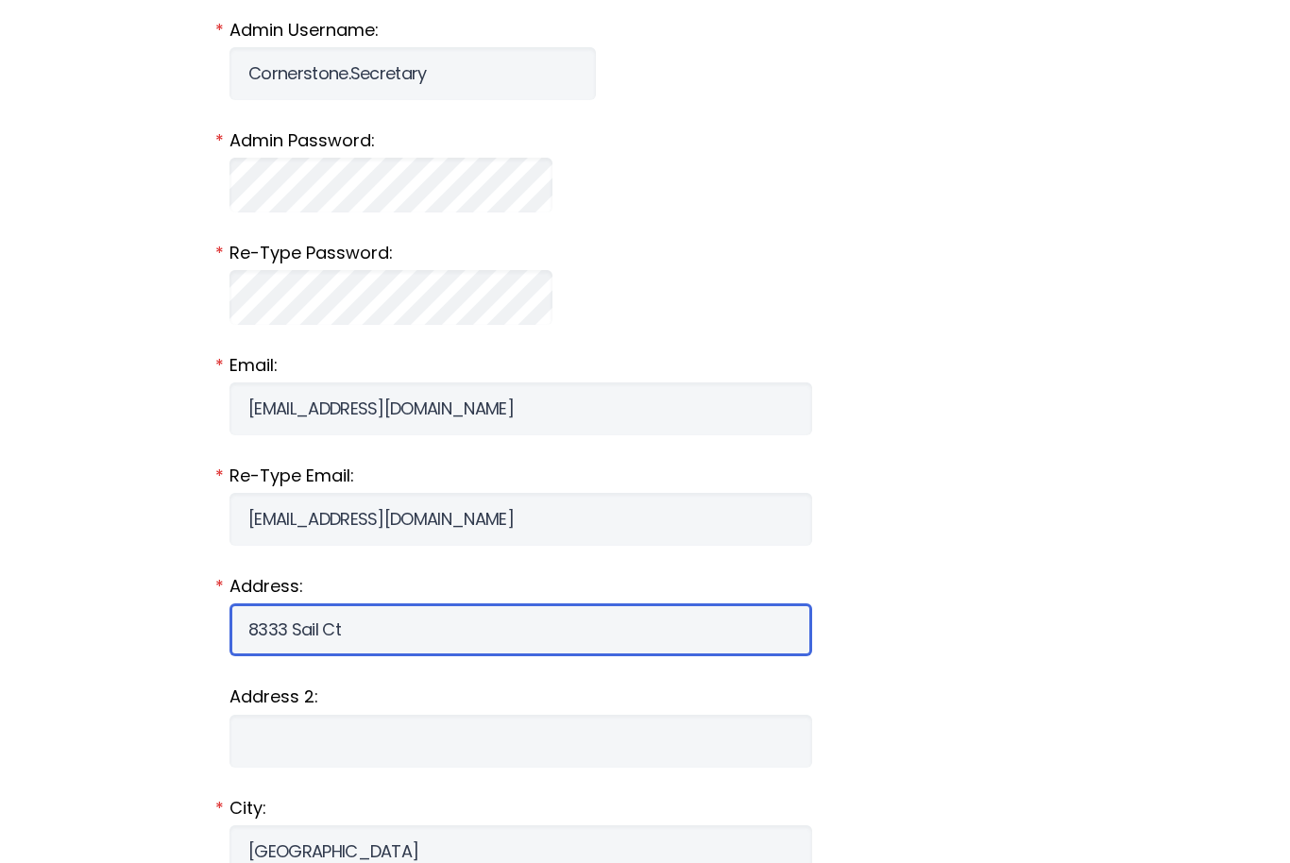
click at [378, 643] on input "8333 Sail Ct" at bounding box center [521, 630] width 583 height 53
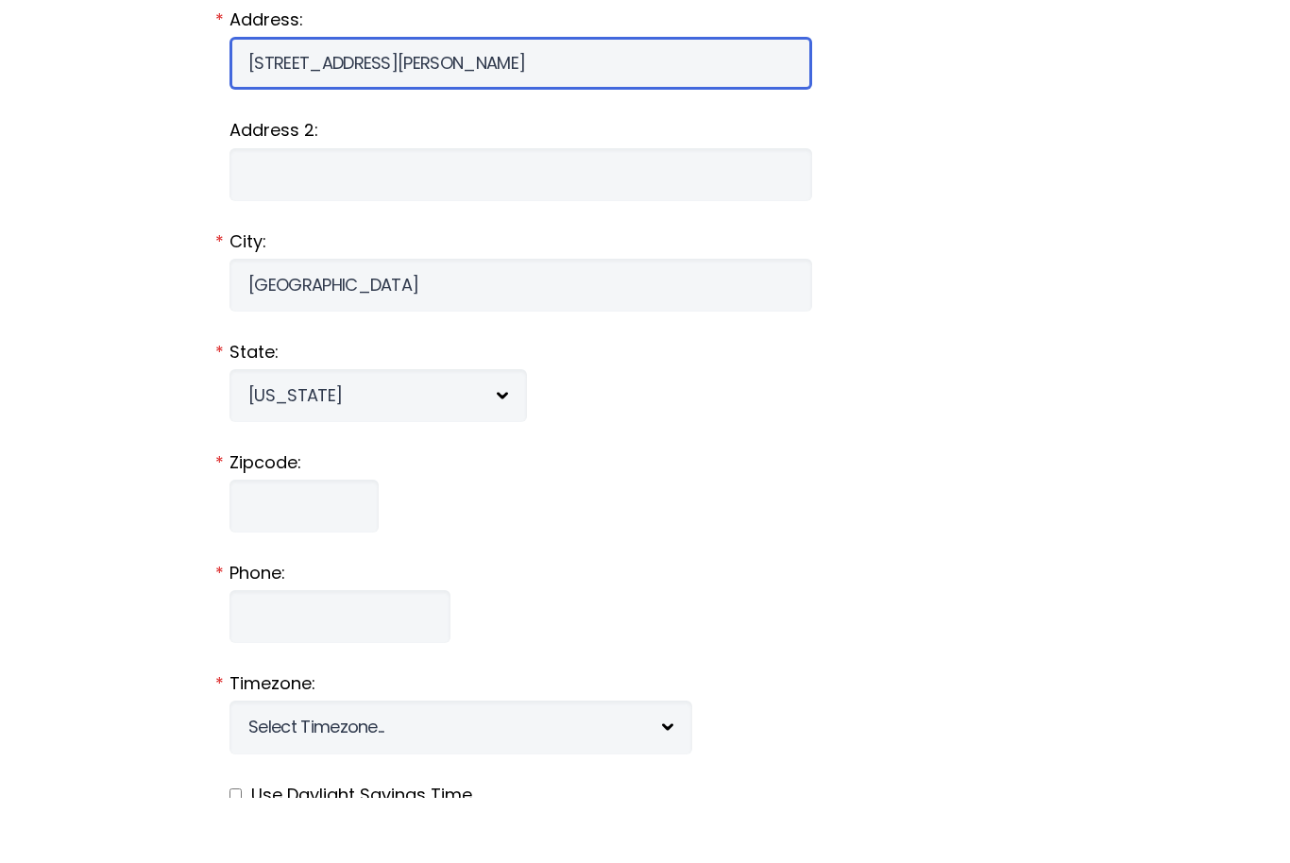
scroll to position [1606, 0]
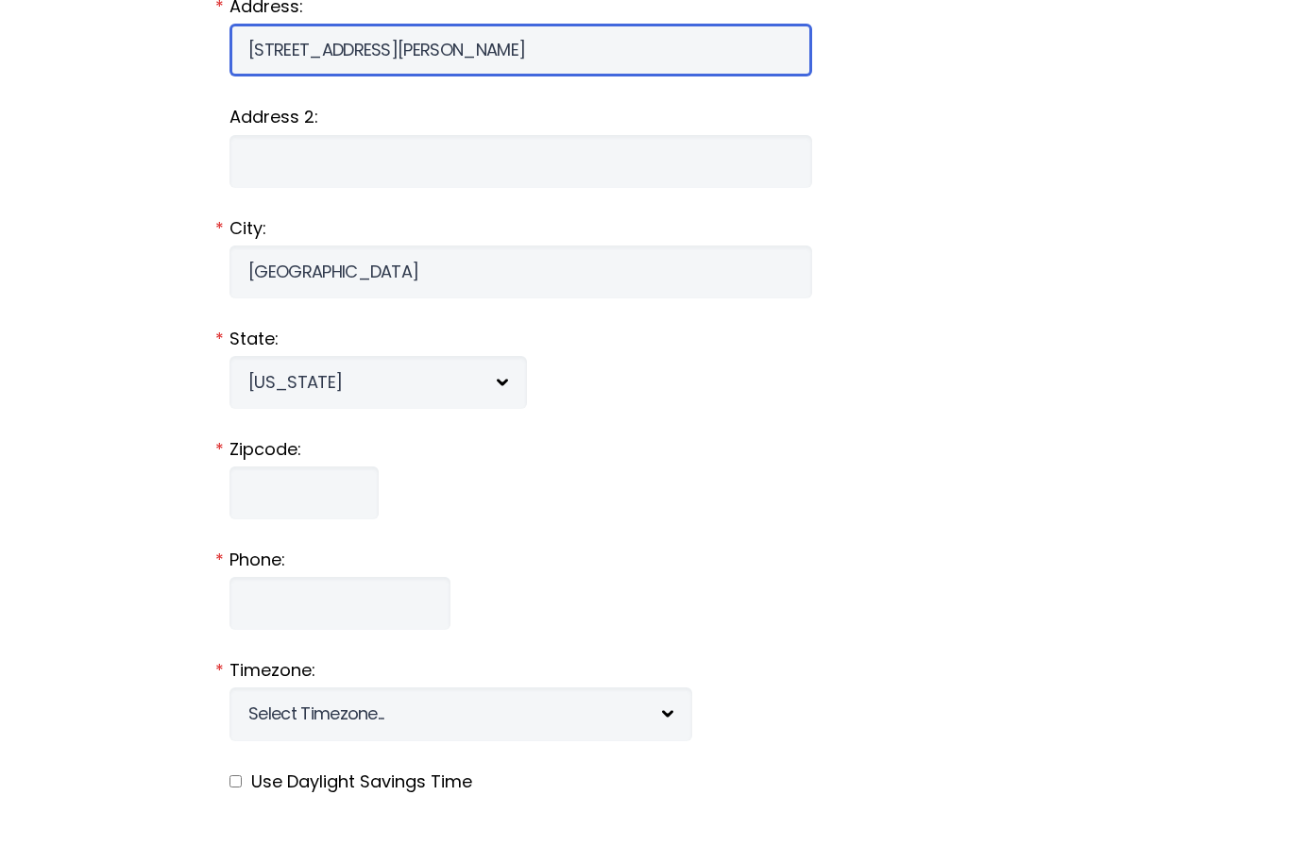
type input "[STREET_ADDRESS][PERSON_NAME]"
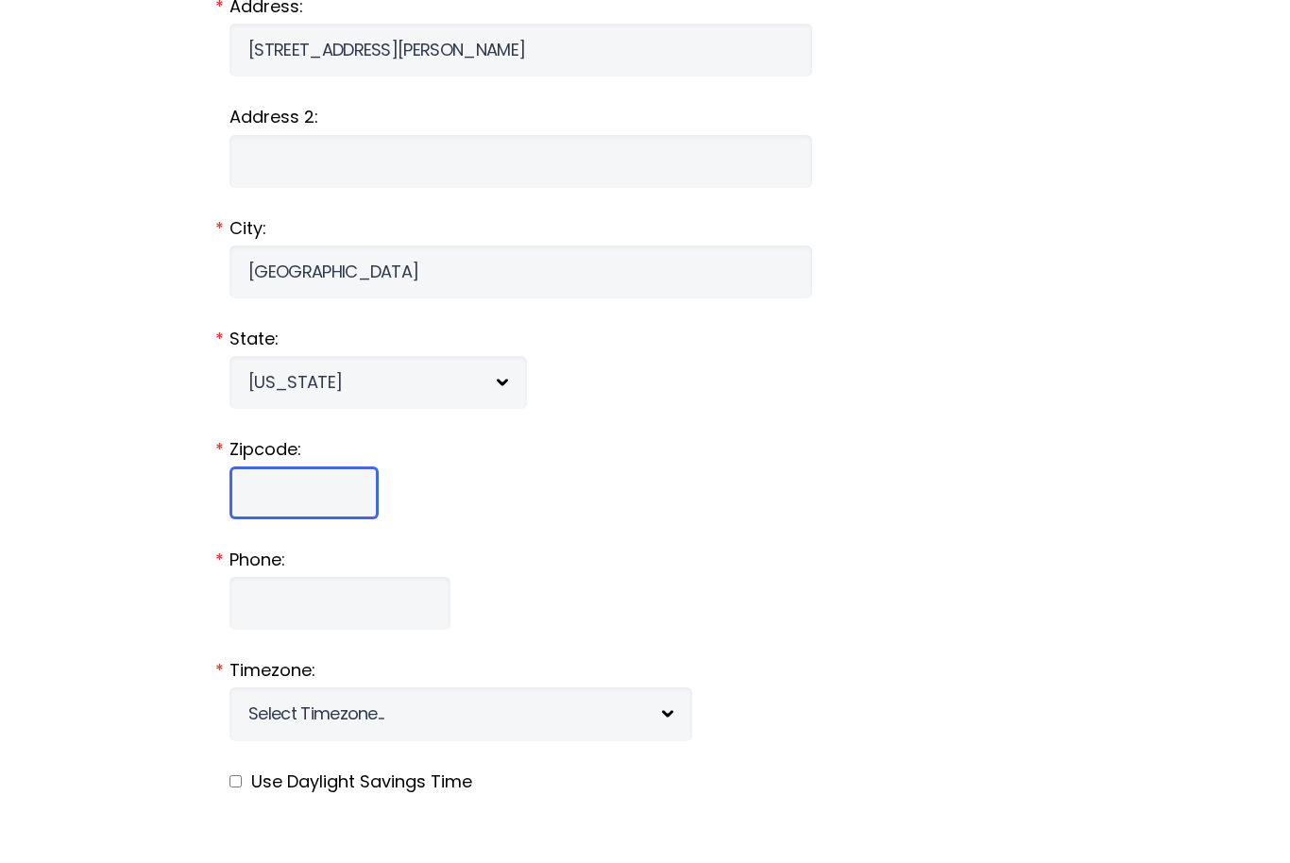
click at [279, 532] on input "Zipcode:" at bounding box center [304, 558] width 149 height 53
type input "21122"
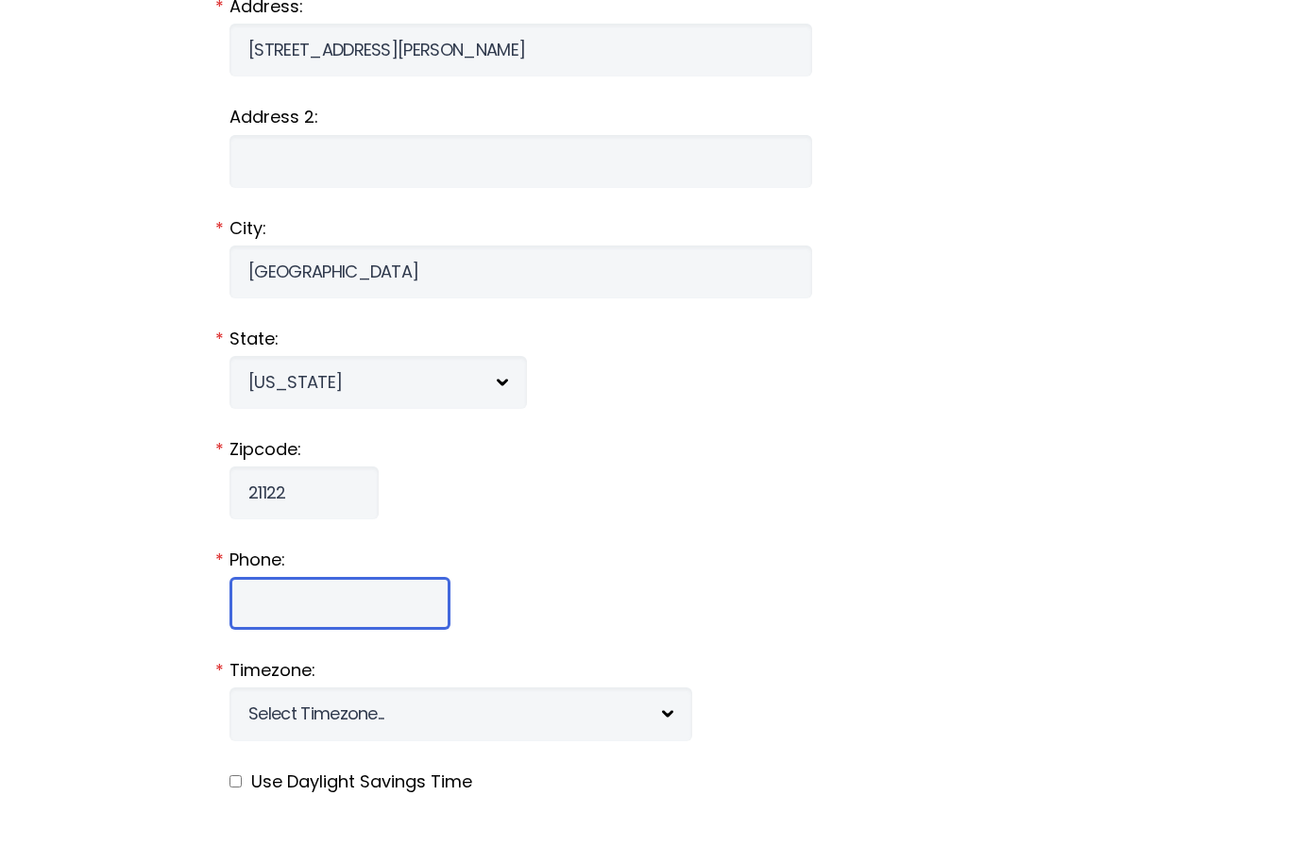
click at [323, 642] on input "Phone:" at bounding box center [340, 668] width 221 height 53
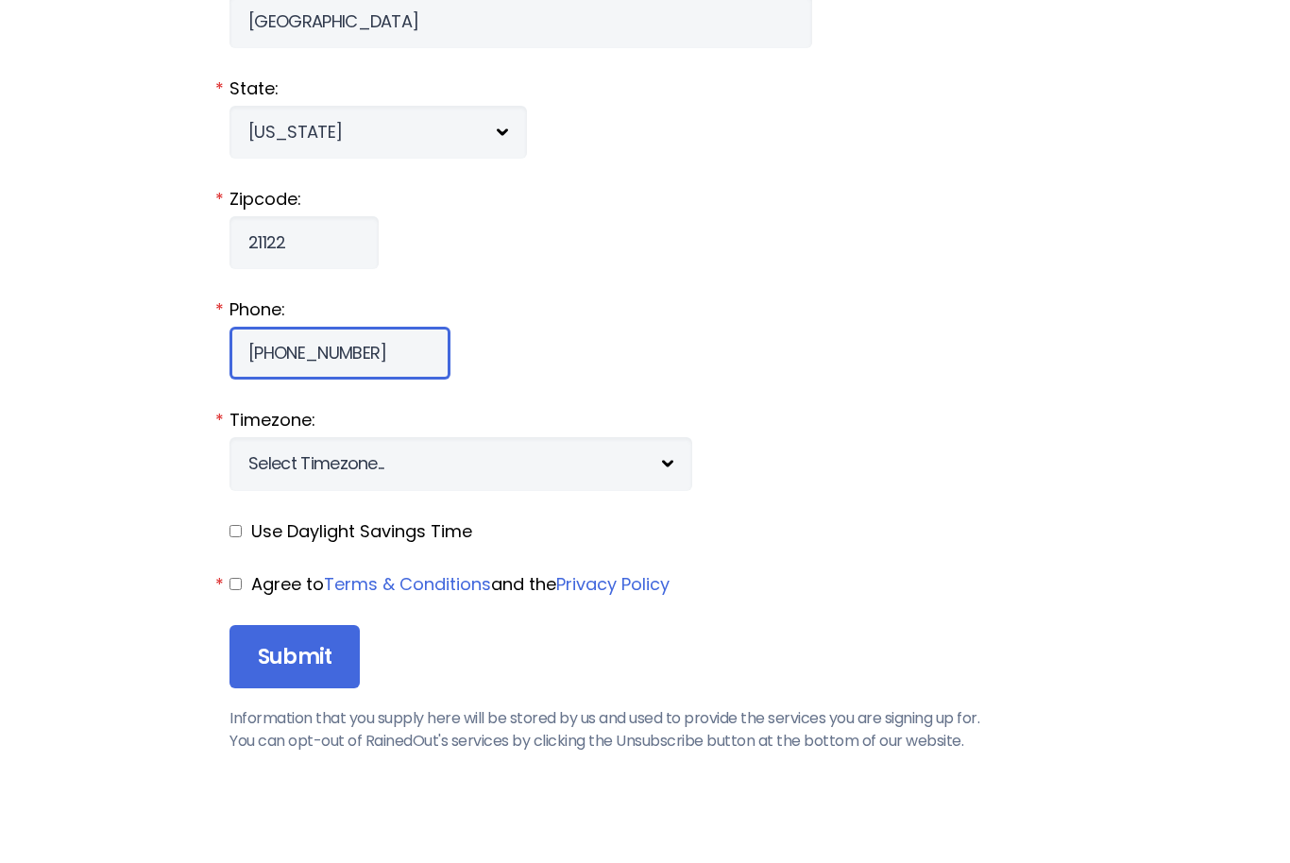
scroll to position [1891, 0]
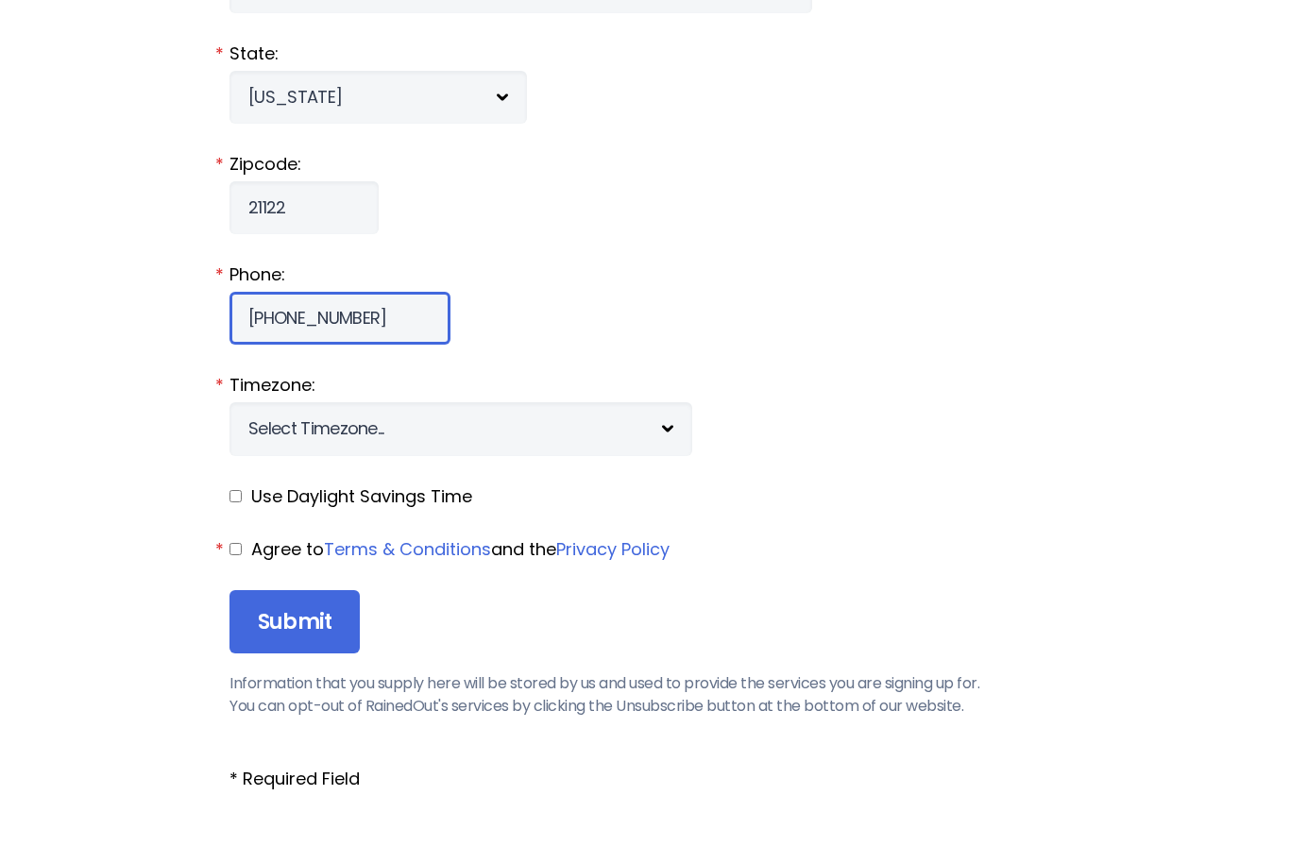
type input "[PHONE_NUMBER]"
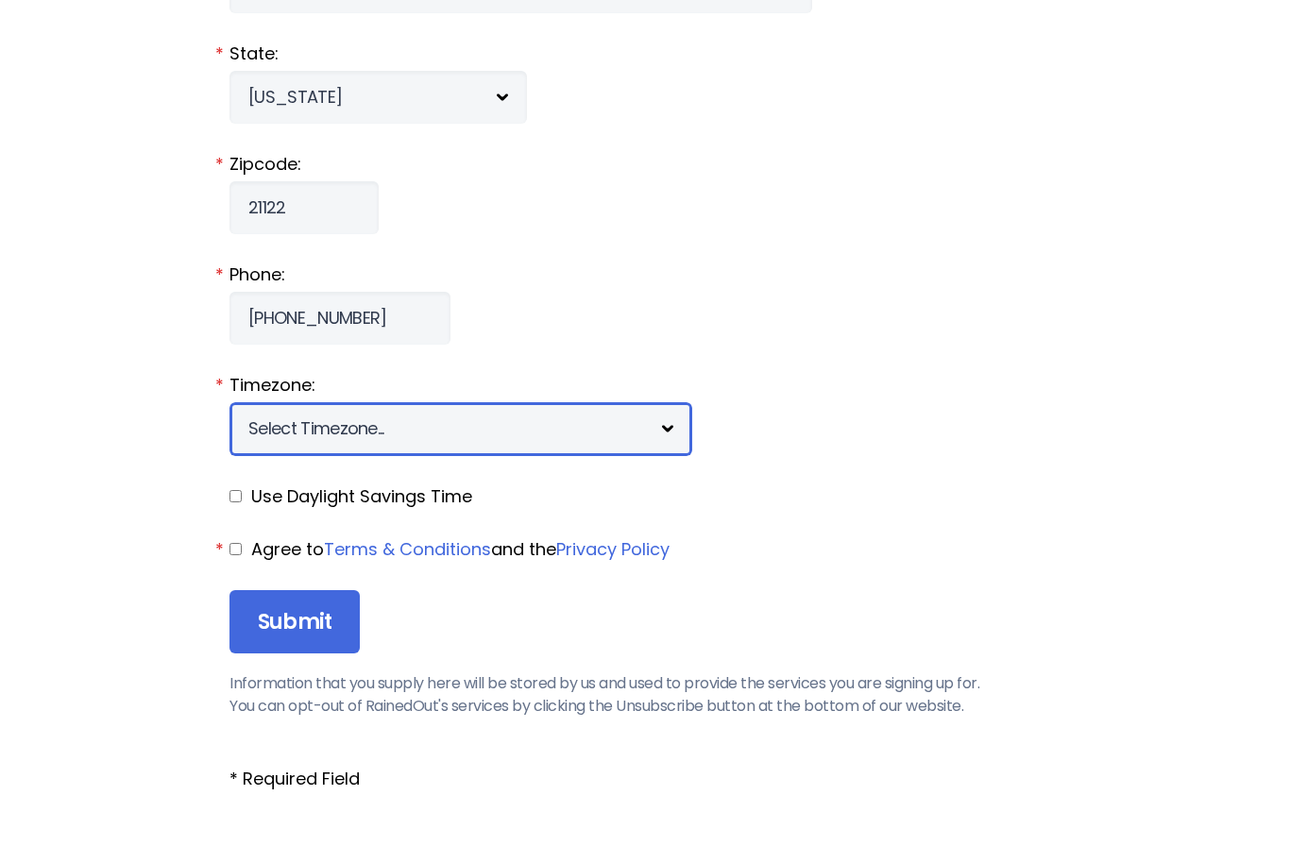
click at [476, 468] on select "Select Timezone... [+12] [PERSON_NAME][US_STATE] [+11] [GEOGRAPHIC_DATA] [+10] …" at bounding box center [461, 494] width 463 height 53
select select "-5"
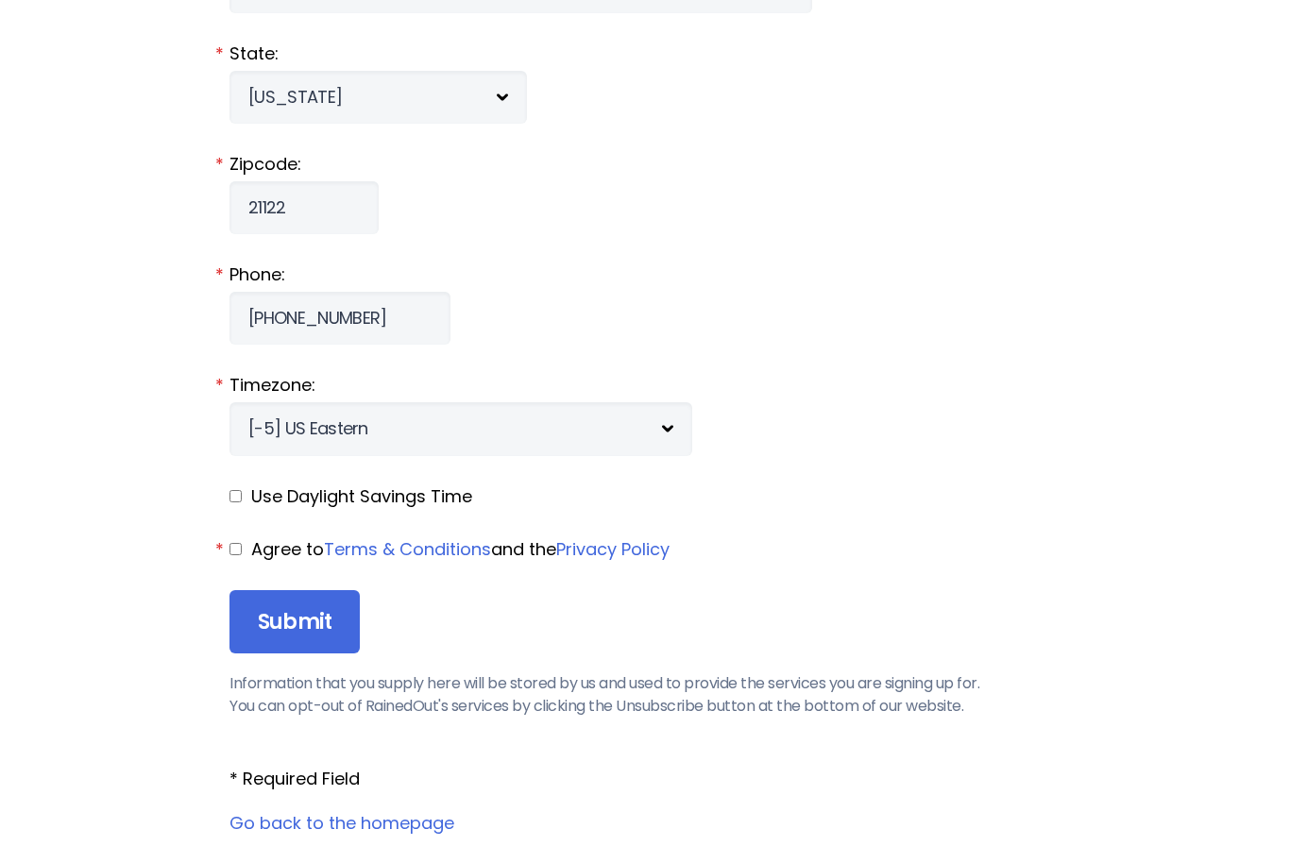
click at [247, 509] on fieldset "Use Daylight Savings Time" at bounding box center [645, 497] width 831 height 25
click at [249, 505] on fieldset "Use Daylight Savings Time" at bounding box center [645, 497] width 831 height 25
click at [242, 503] on input "checkbox" at bounding box center [236, 496] width 12 height 12
checkbox input "true"
click at [238, 555] on input "checkbox" at bounding box center [236, 549] width 12 height 12
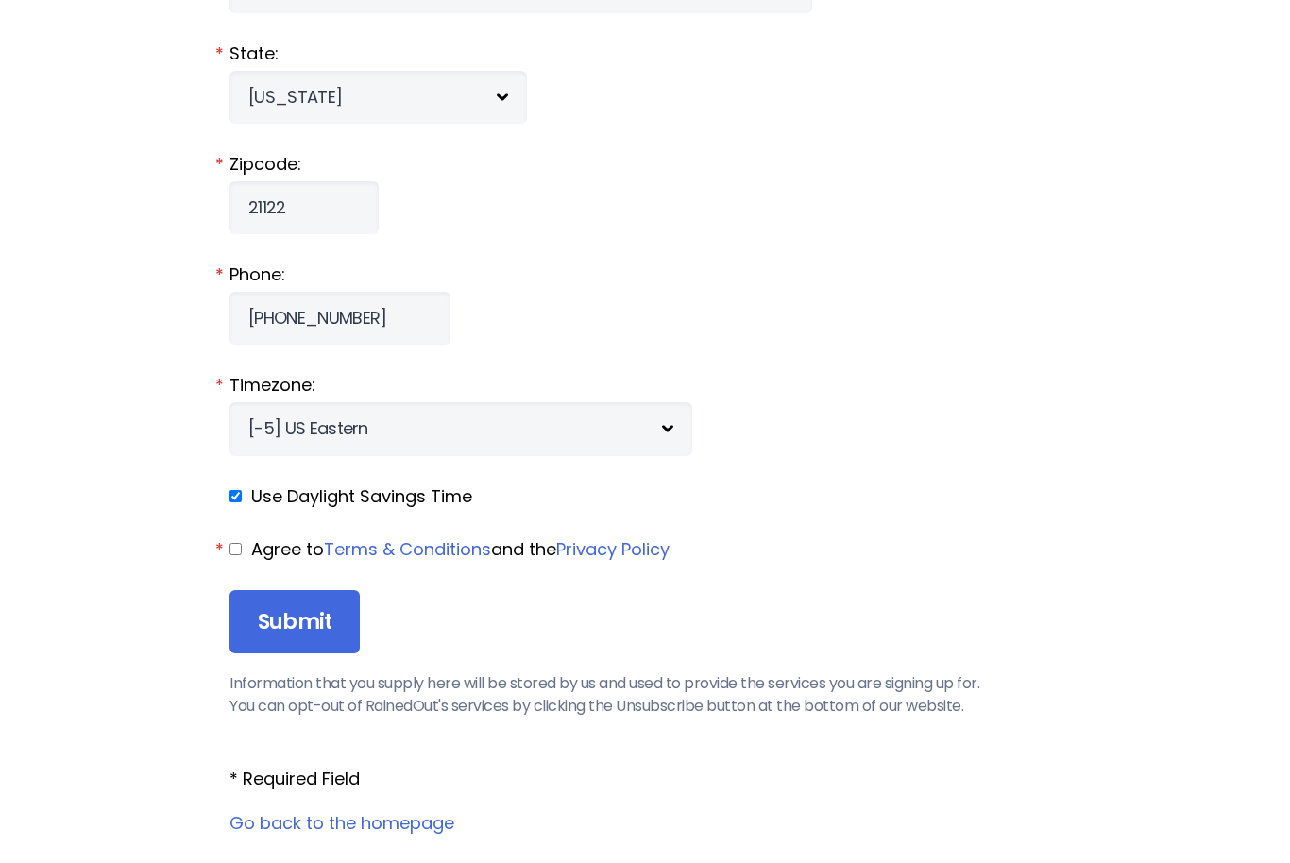
checkbox input "true"
click at [310, 651] on input "Submit" at bounding box center [295, 622] width 130 height 64
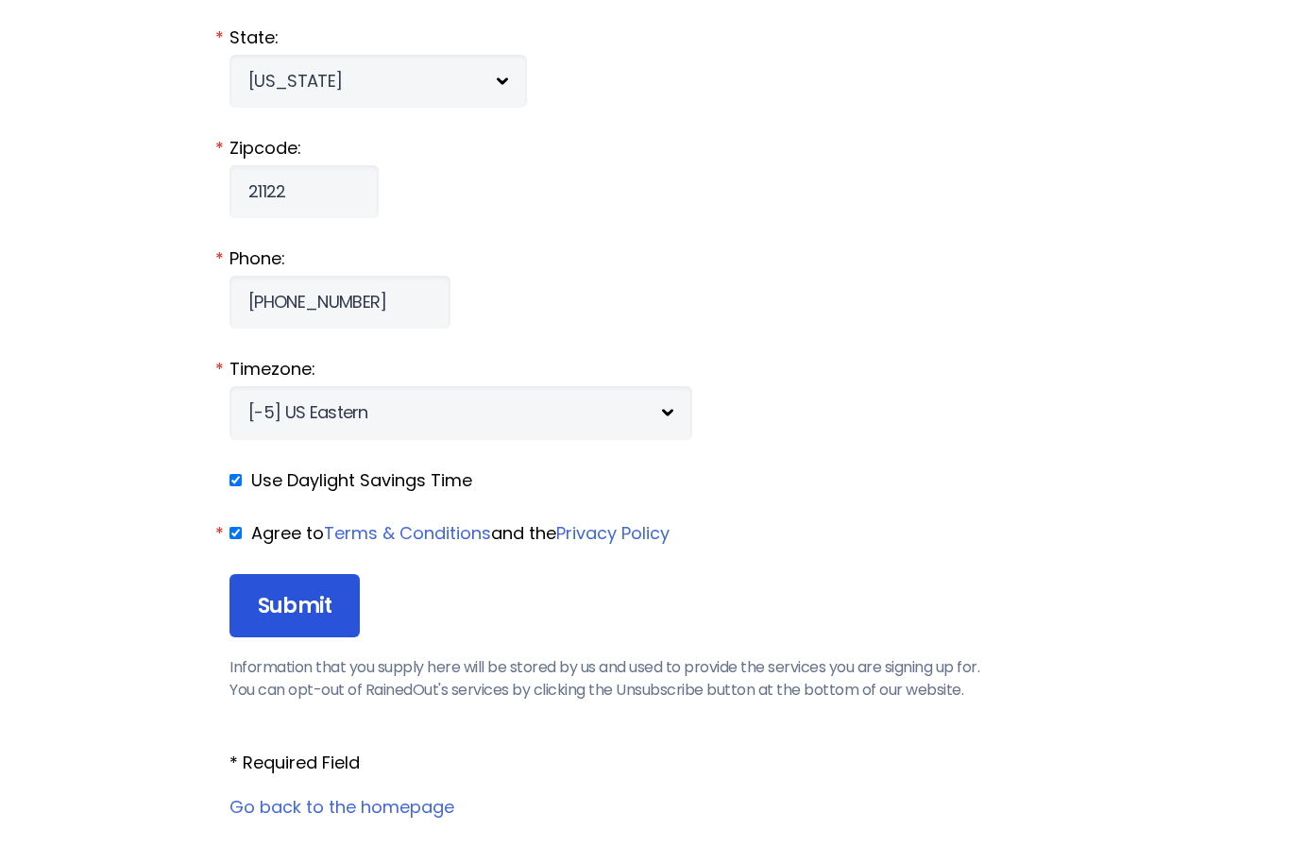
scroll to position [2016, 0]
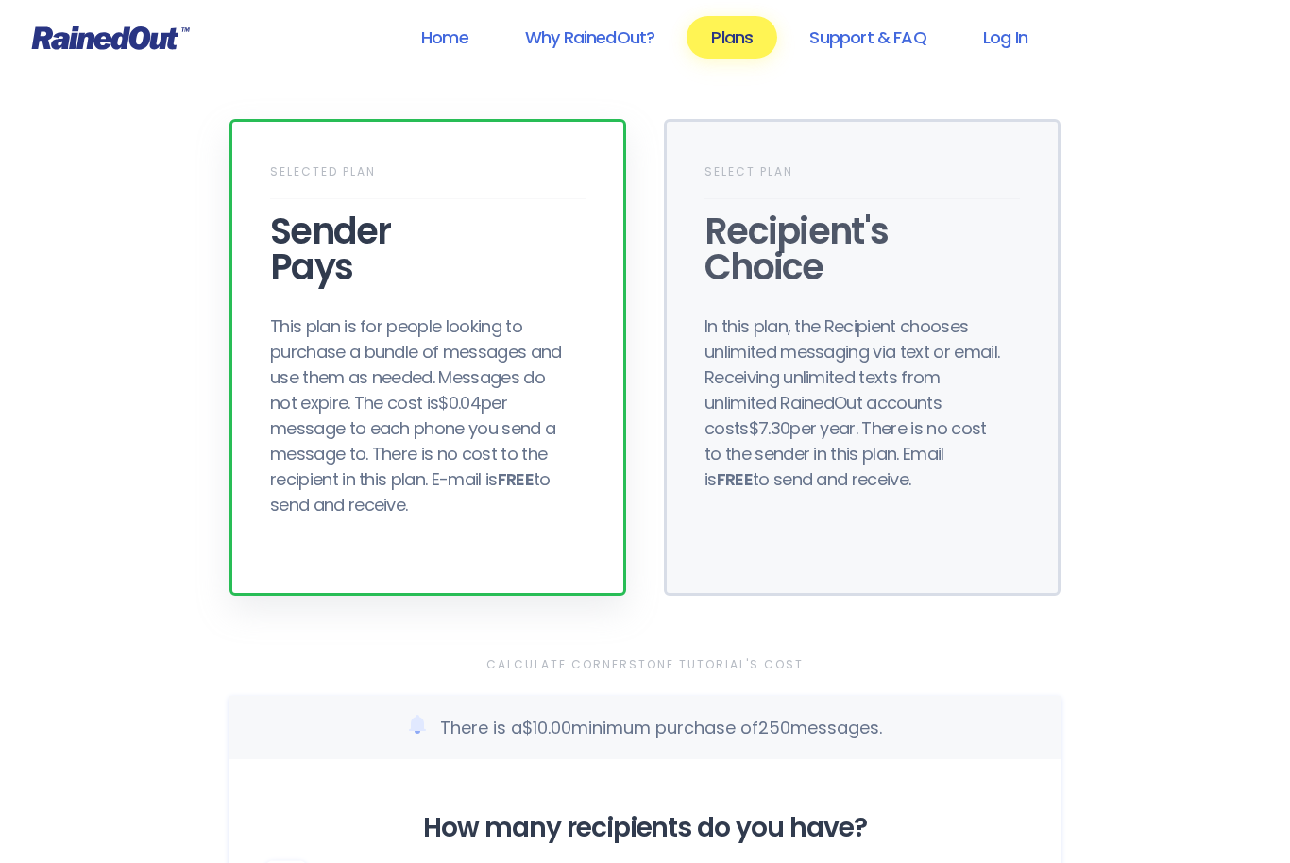
click at [267, 555] on div "Selected Plan Sender Pays This plan is for people looking to purchase a bundle …" at bounding box center [428, 357] width 397 height 477
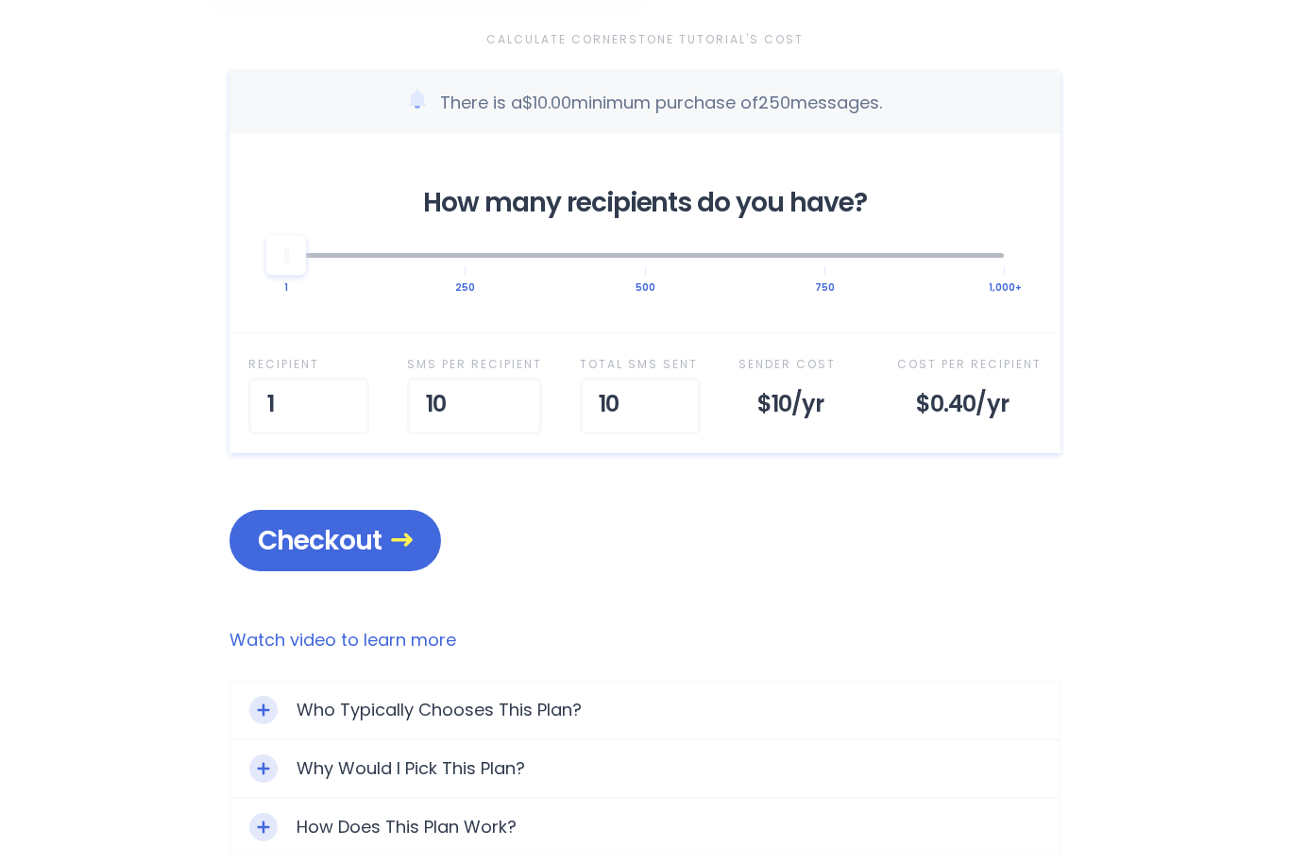
scroll to position [621, 0]
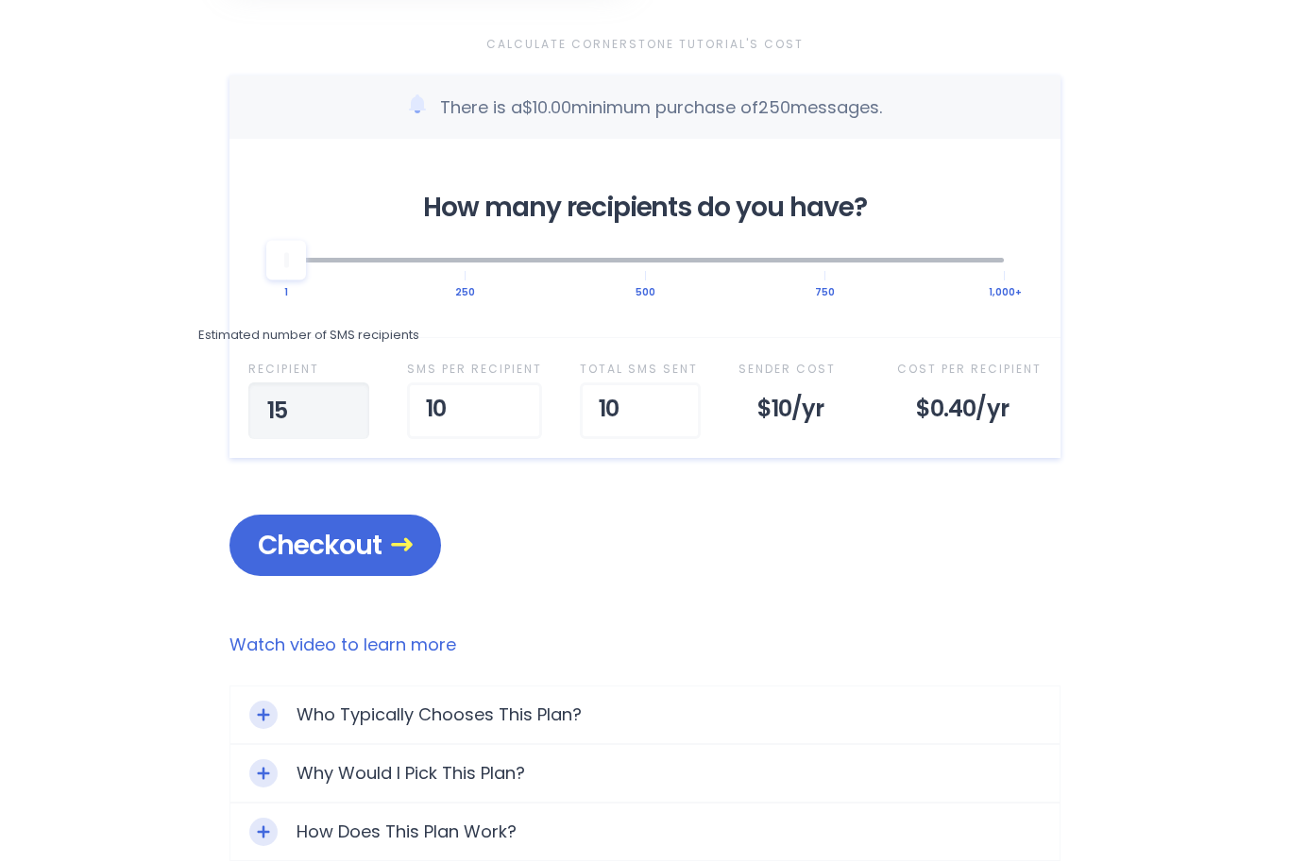
type input "150"
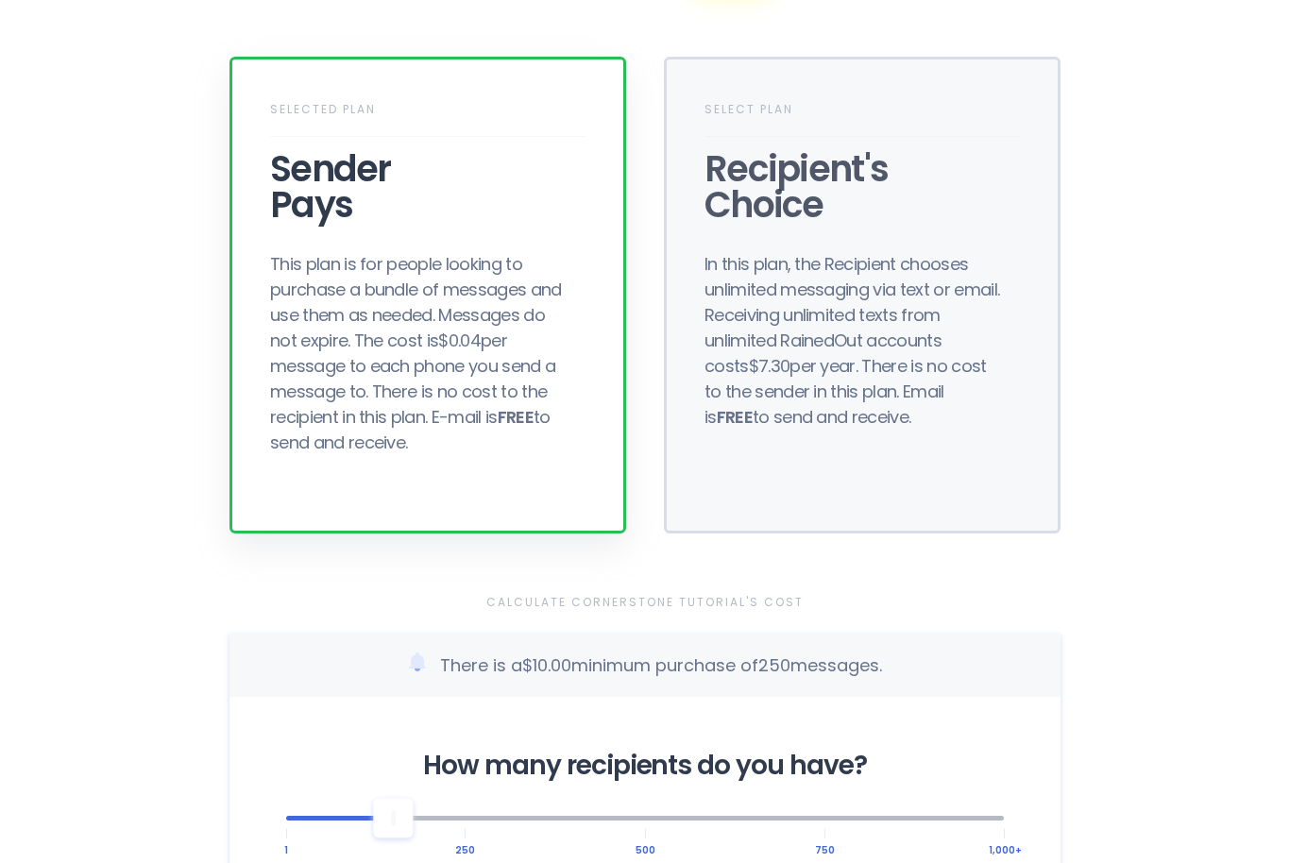
scroll to position [0, 0]
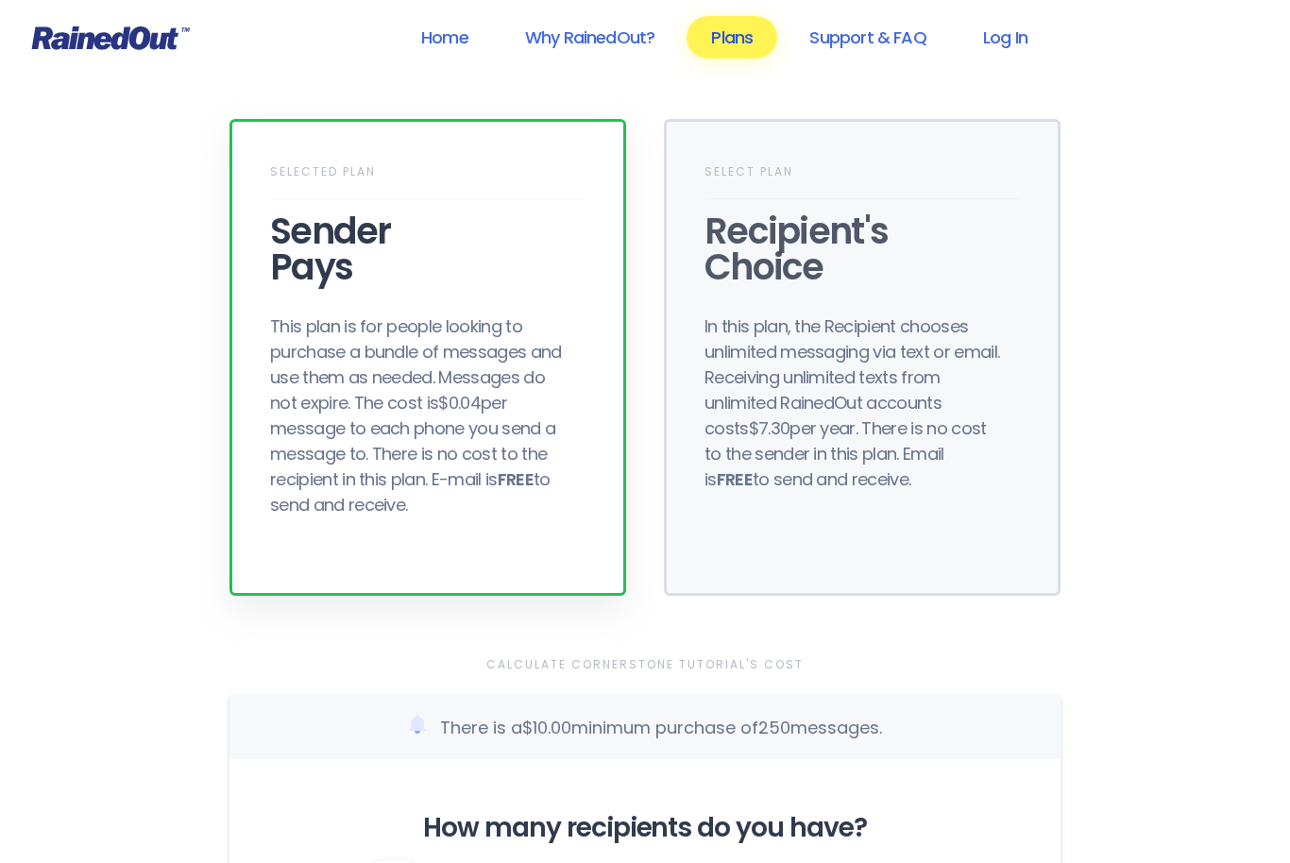
click at [742, 40] on link "Plans" at bounding box center [732, 37] width 91 height 43
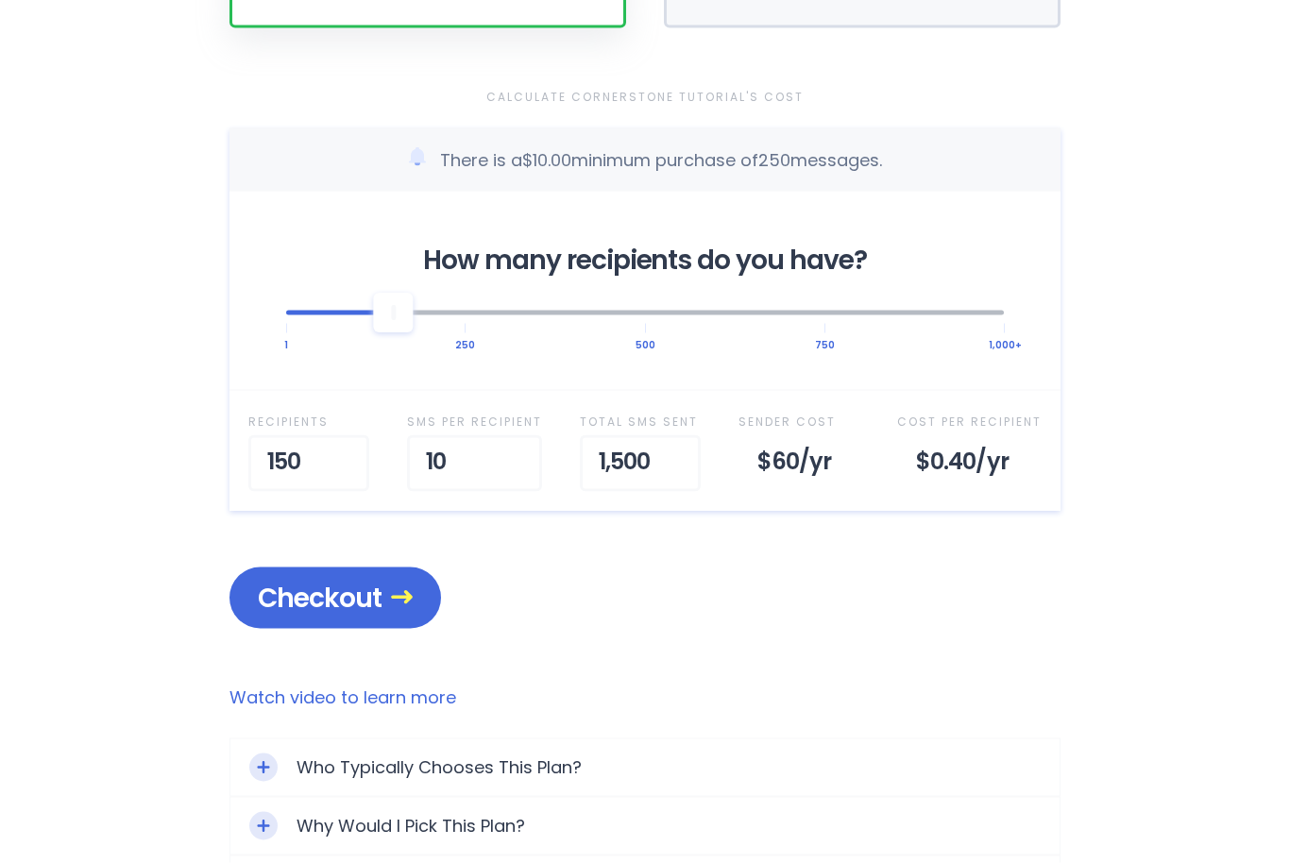
scroll to position [565, 0]
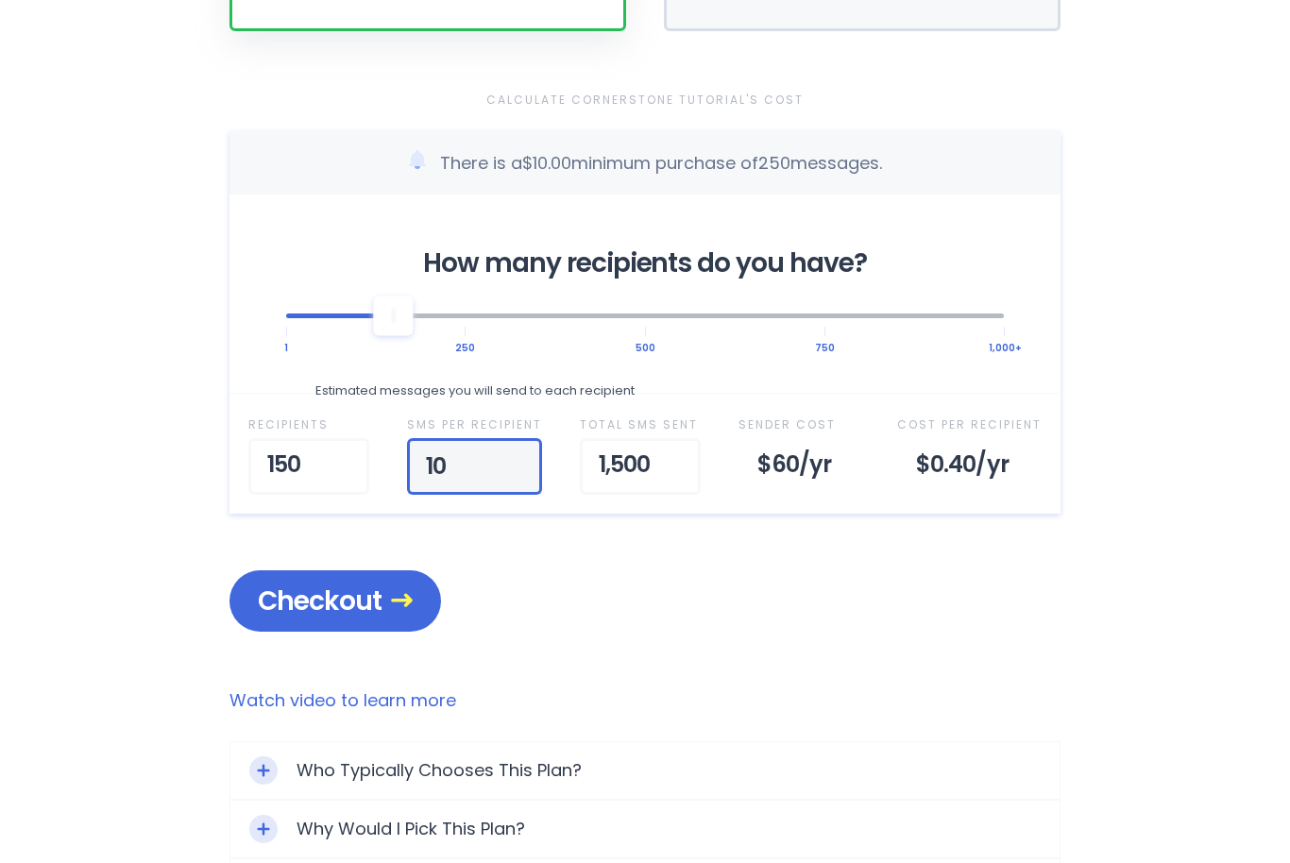
type input "1"
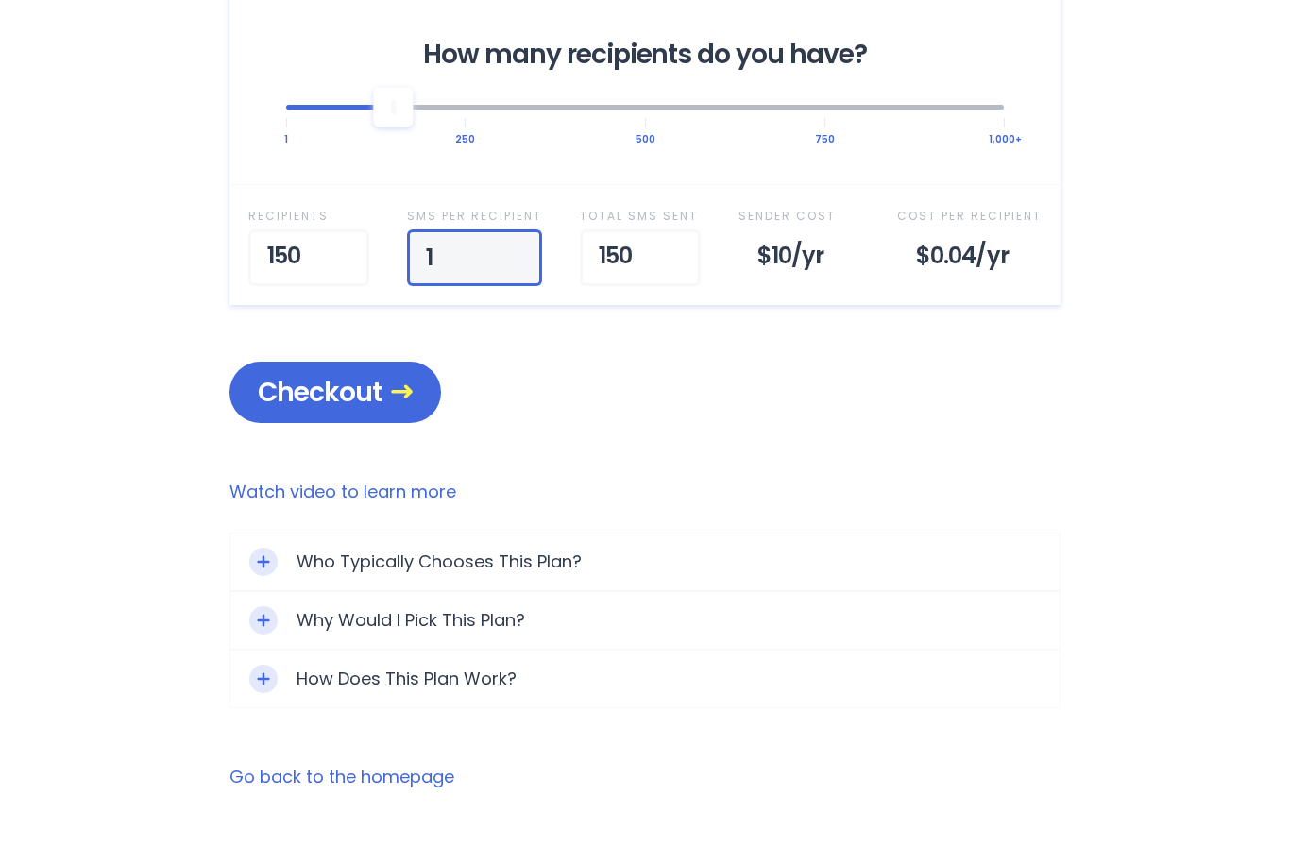
scroll to position [773, 0]
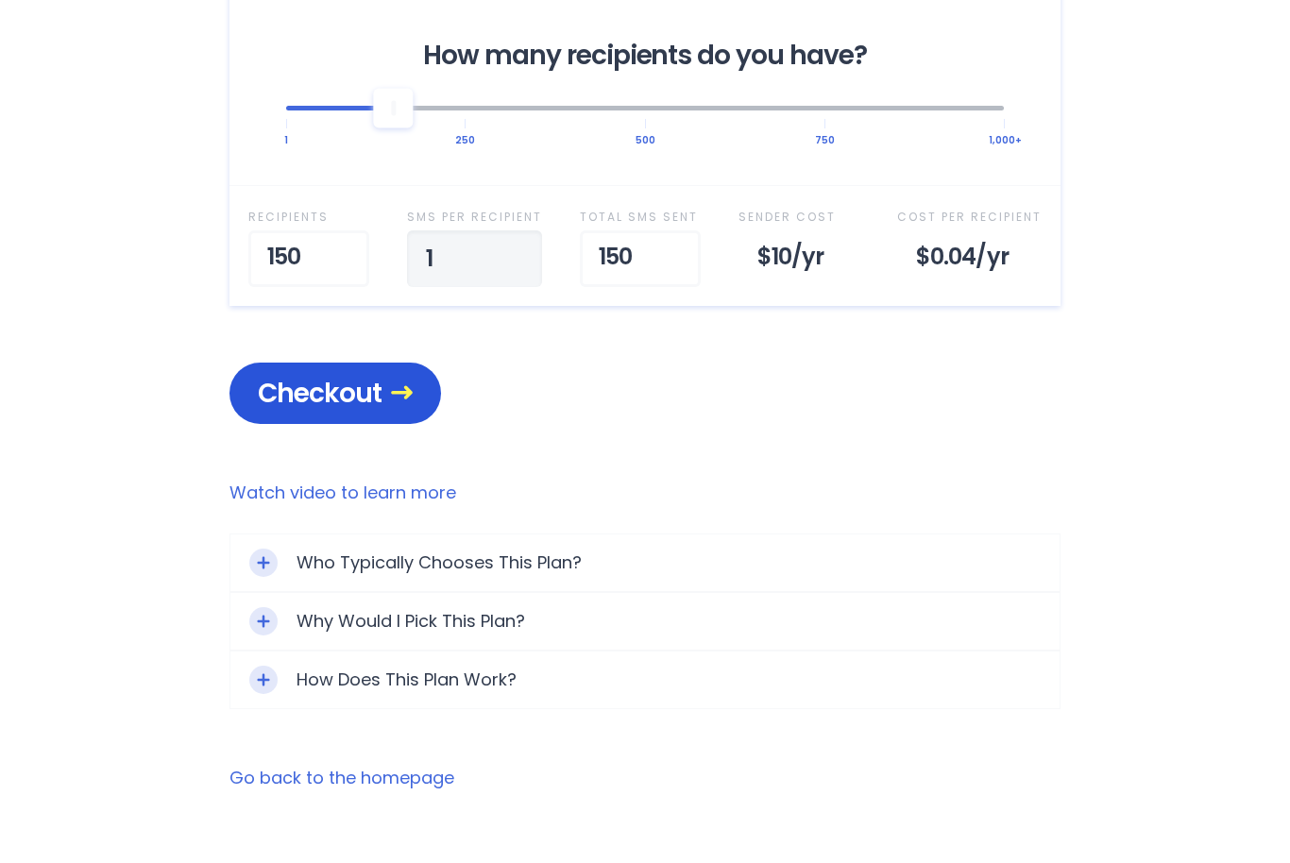
click at [361, 383] on span "Checkout" at bounding box center [335, 393] width 155 height 33
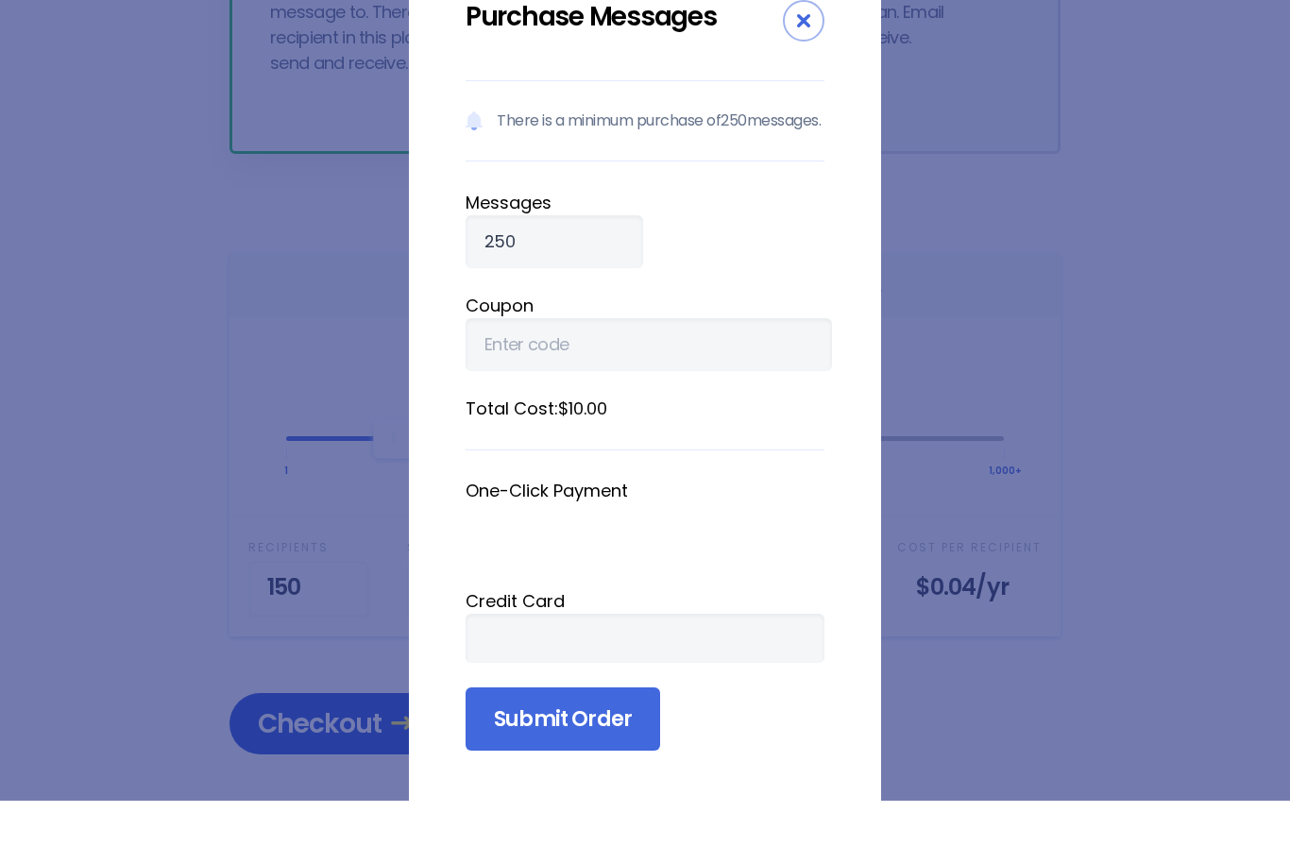
scroll to position [381, 0]
click at [561, 278] on input "250" at bounding box center [555, 304] width 178 height 53
type input "2"
type input "5"
type input "1000"
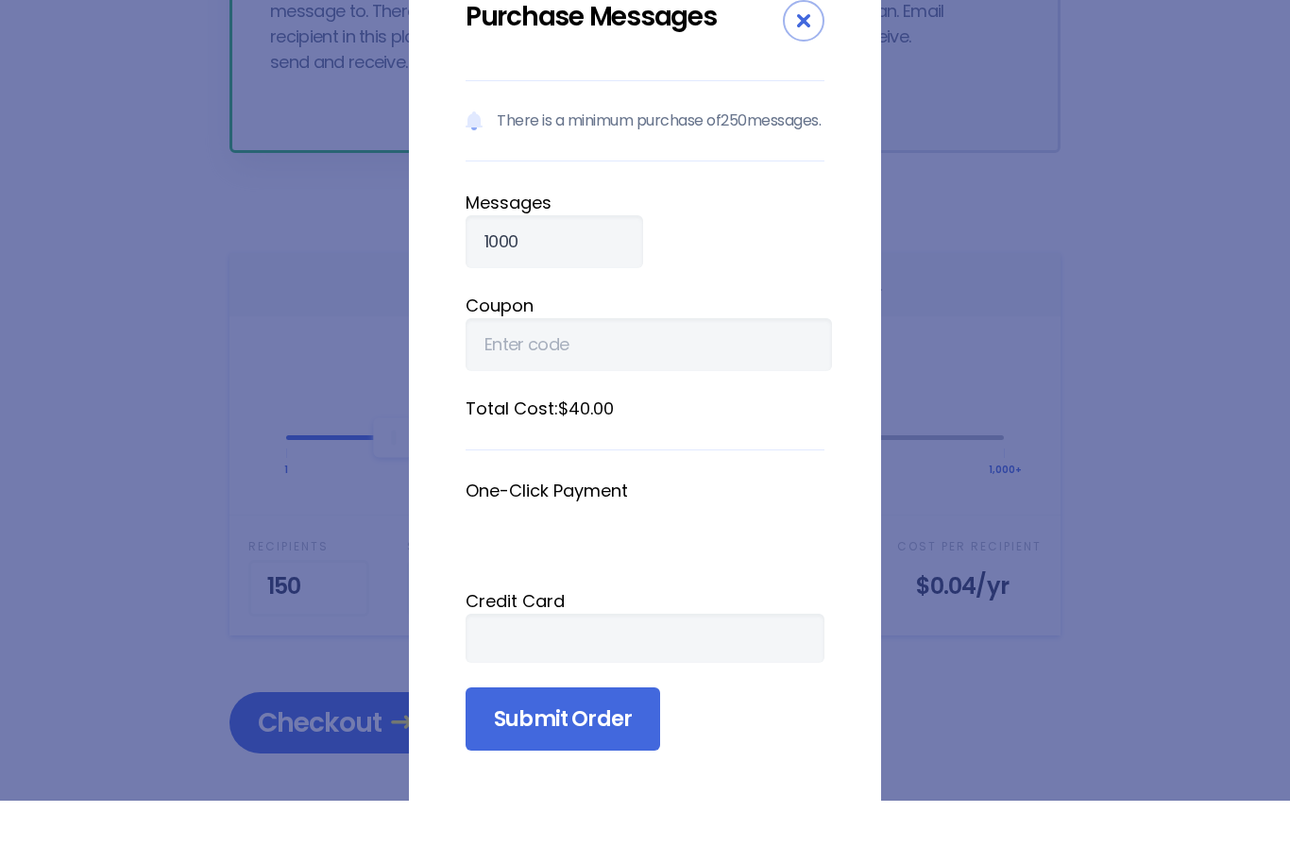
click at [560, 676] on div at bounding box center [645, 700] width 359 height 49
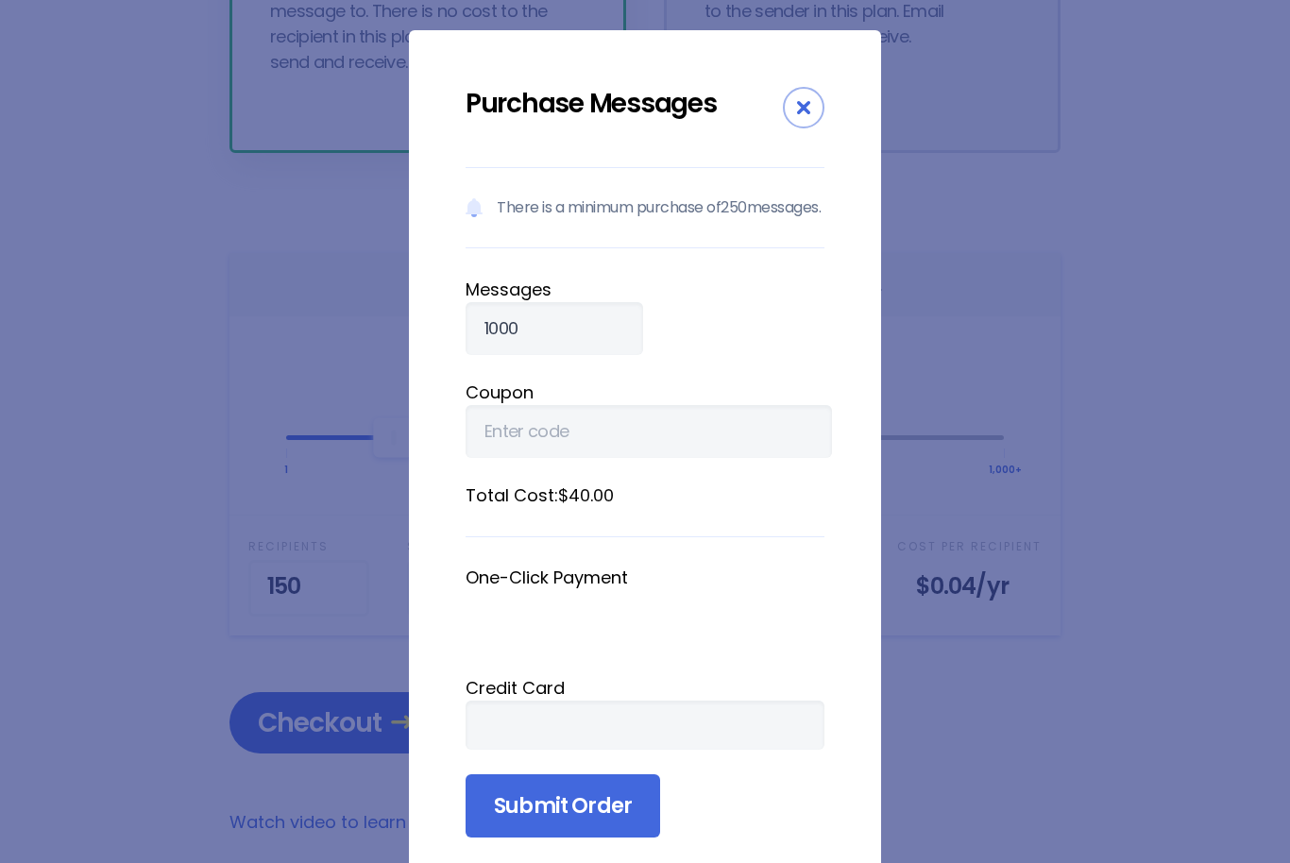
scroll to position [474, 0]
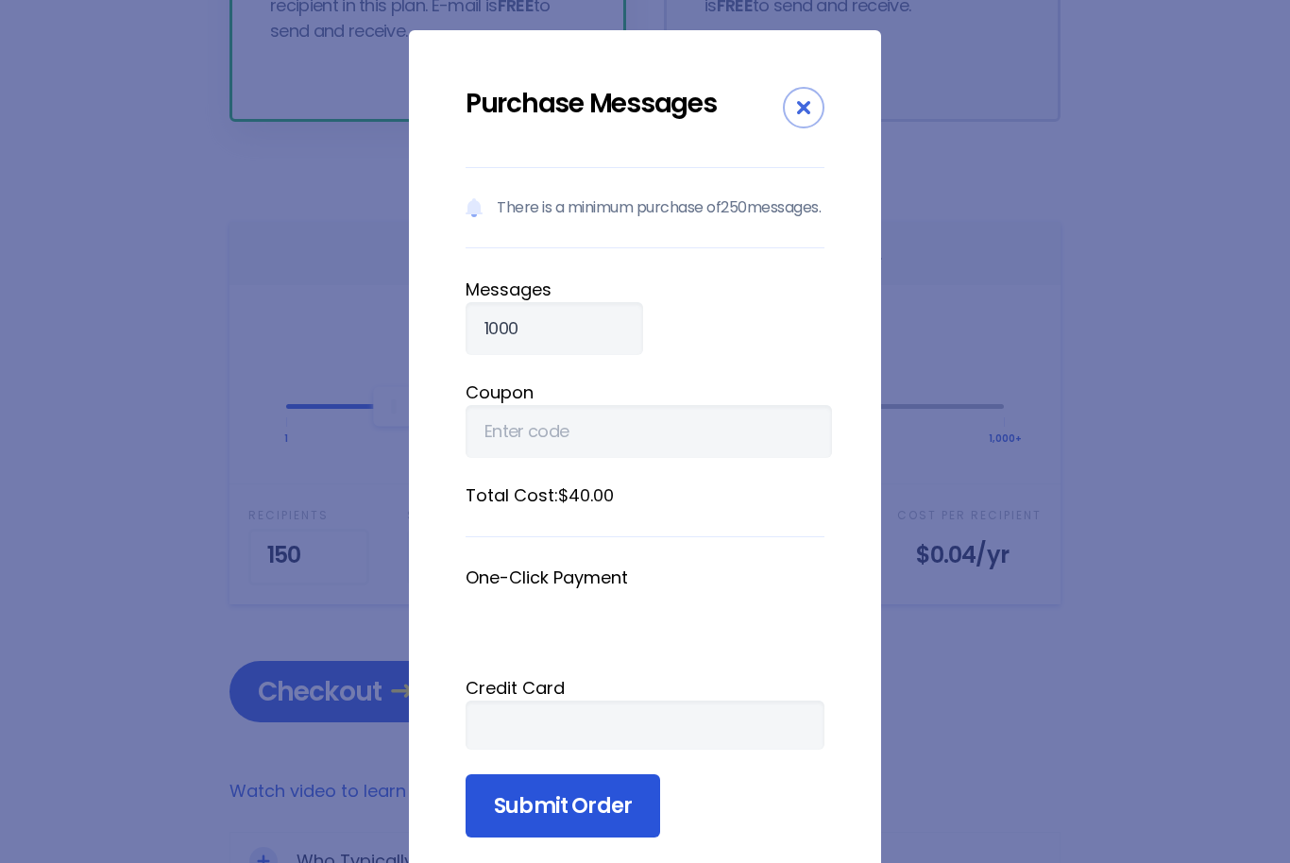
click at [560, 819] on input "Submit Order" at bounding box center [563, 807] width 195 height 64
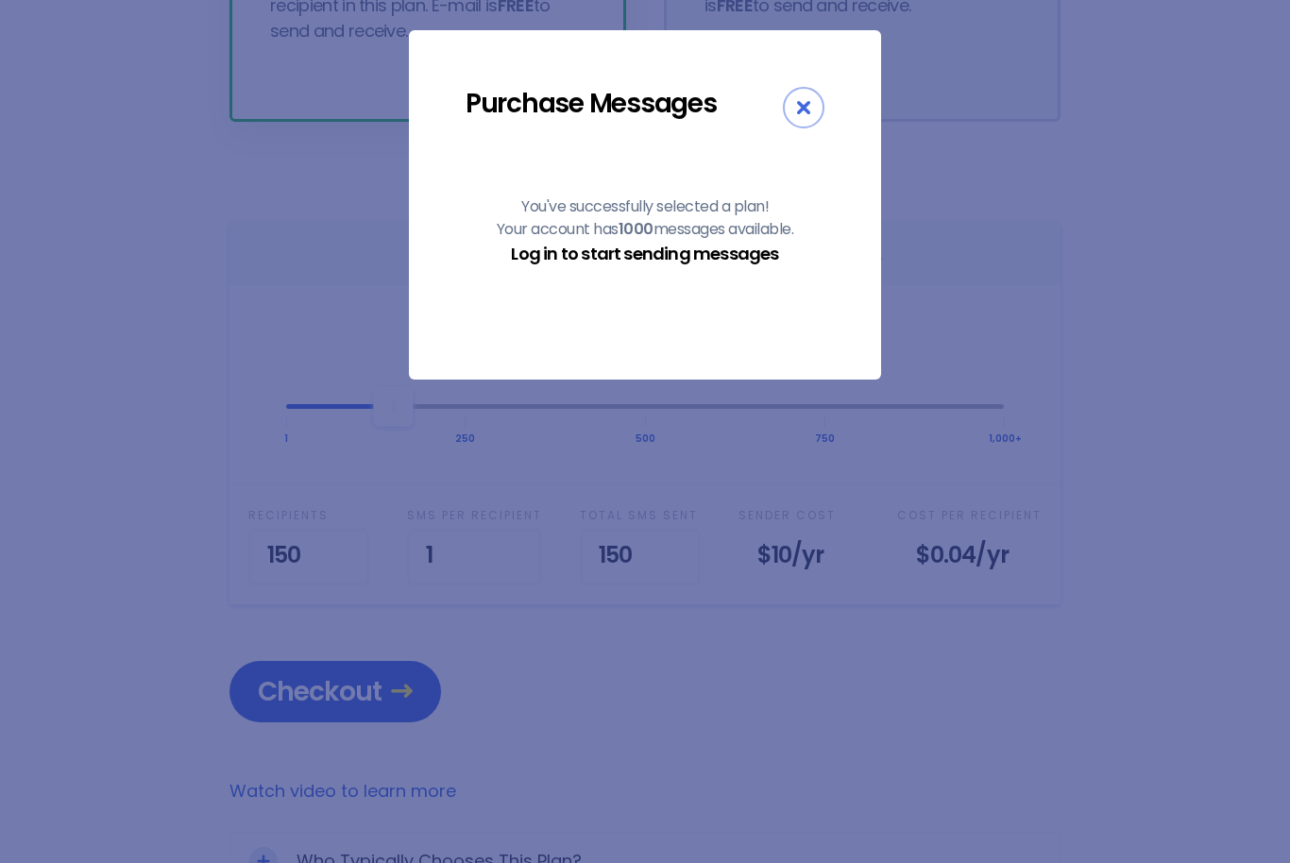
click at [645, 249] on link "Log in to start sending messages" at bounding box center [644, 254] width 267 height 24
